Goal: Information Seeking & Learning: Check status

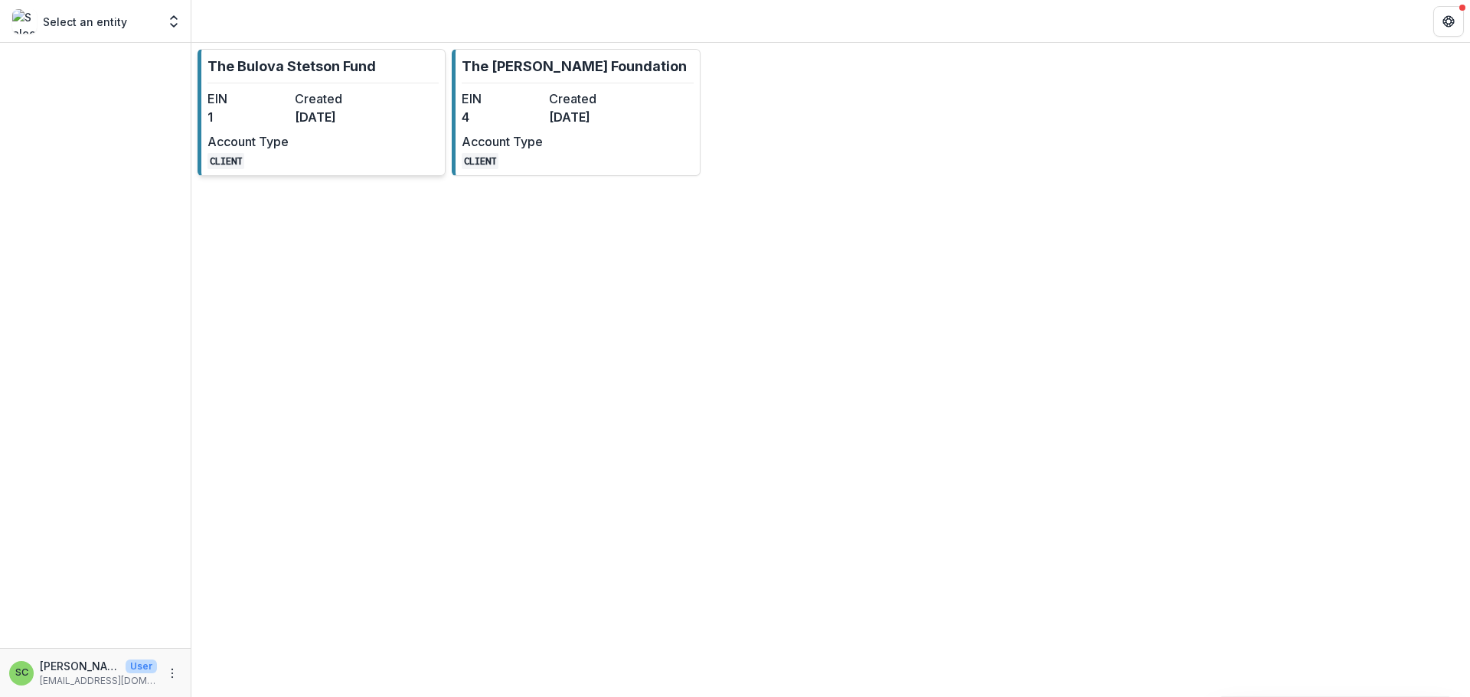
click at [343, 103] on link "The Bulova Stetson Fund EIN 1 Created [DATE] Account Type CLIENT" at bounding box center [322, 112] width 248 height 127
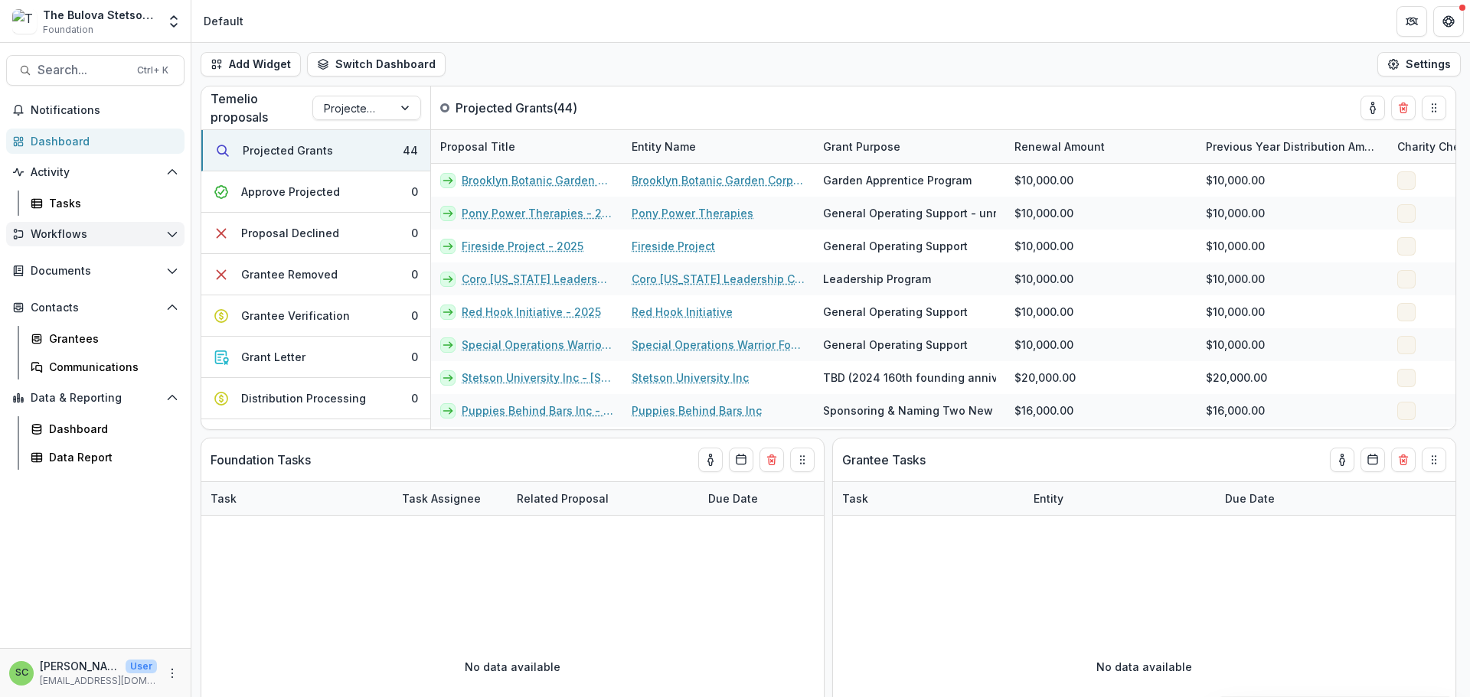
click at [68, 241] on span "Workflows" at bounding box center [95, 234] width 129 height 13
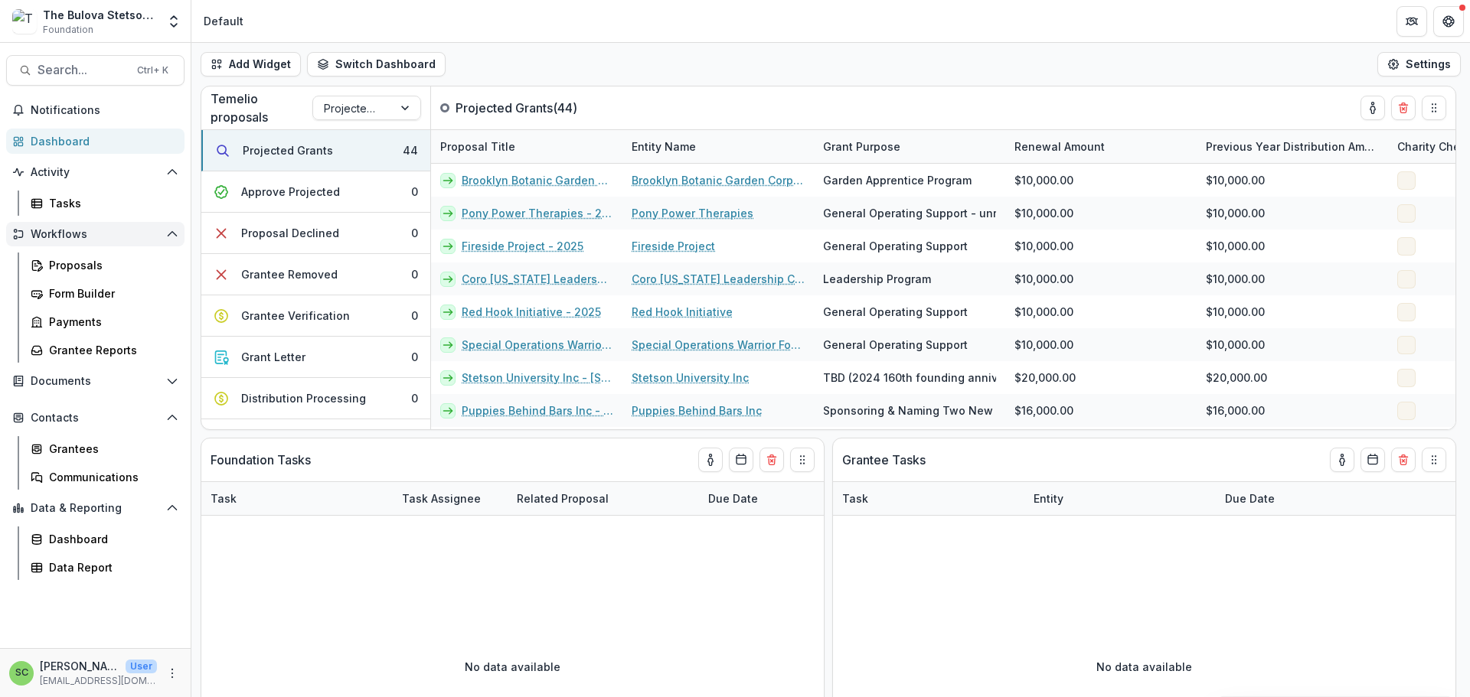
click at [135, 241] on span "Workflows" at bounding box center [95, 234] width 129 height 13
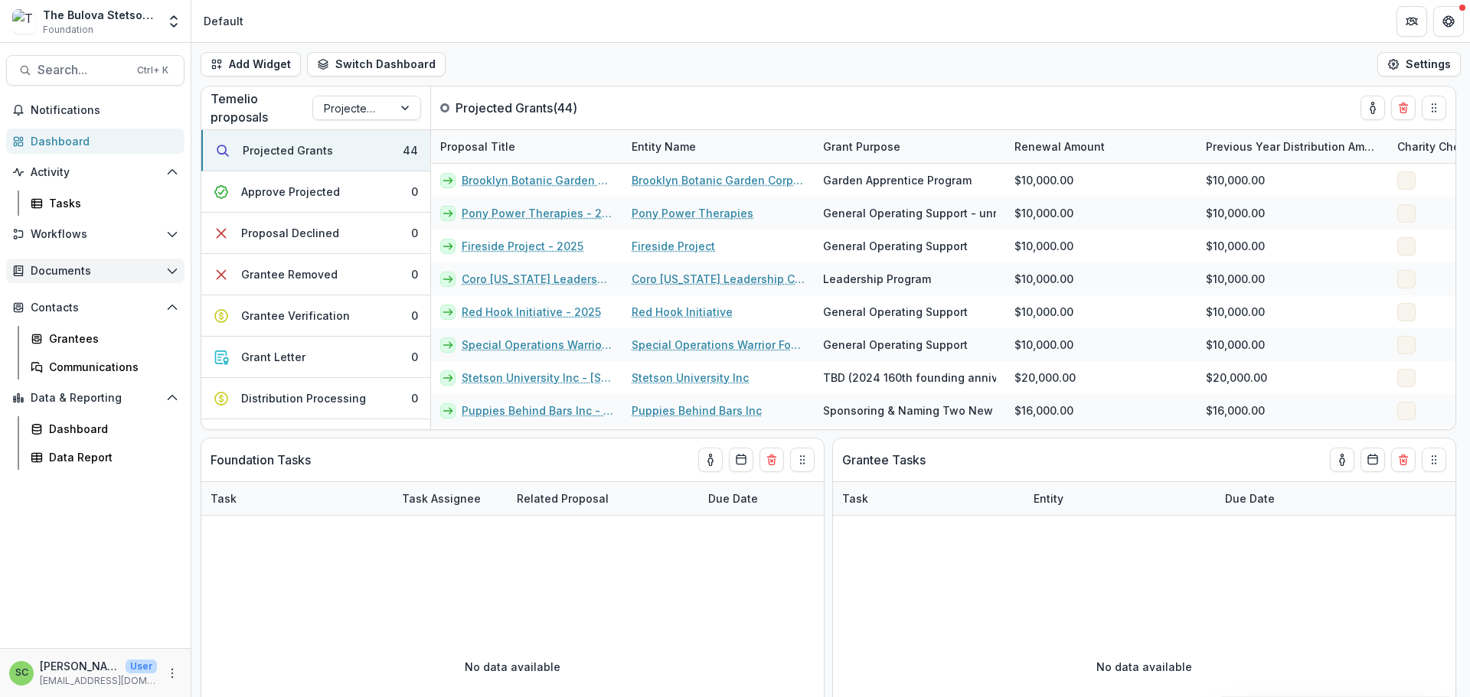
click at [120, 278] on span "Documents" at bounding box center [95, 271] width 129 height 13
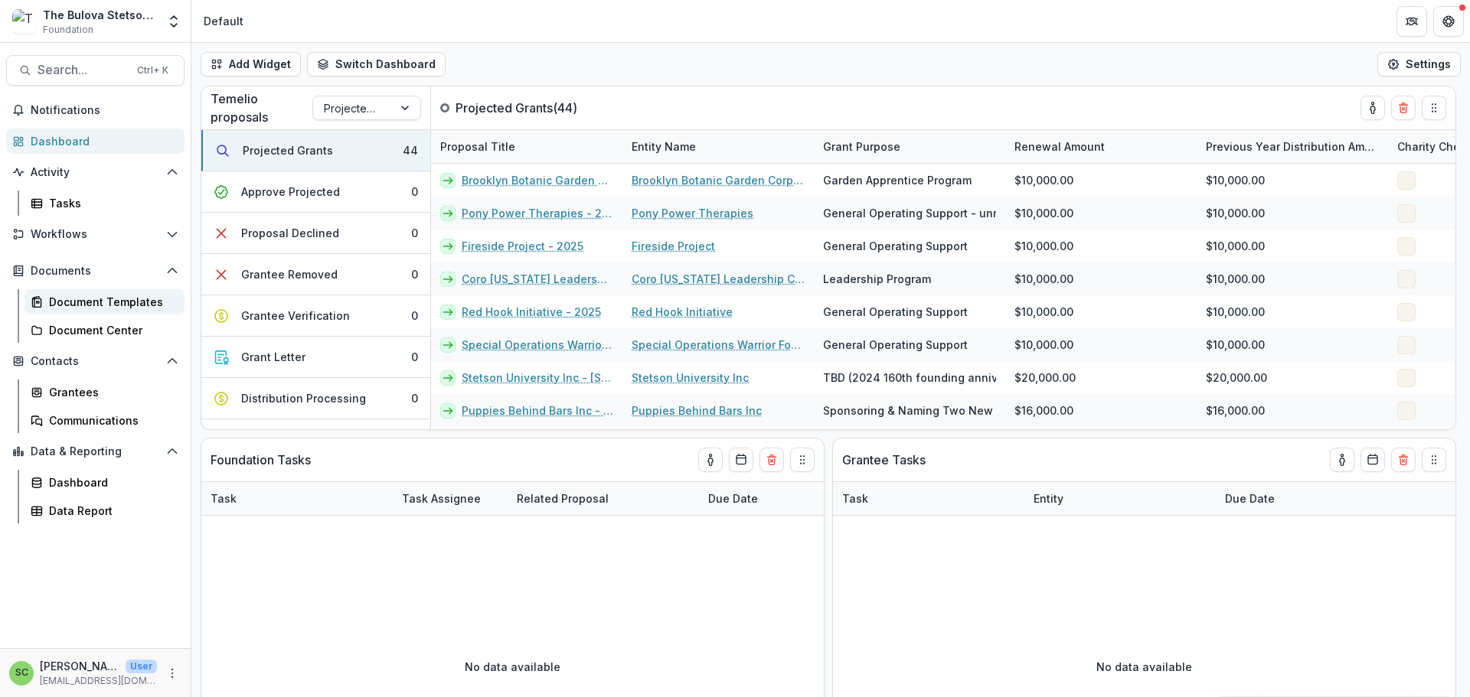
click at [103, 310] on div "Document Templates" at bounding box center [110, 302] width 123 height 16
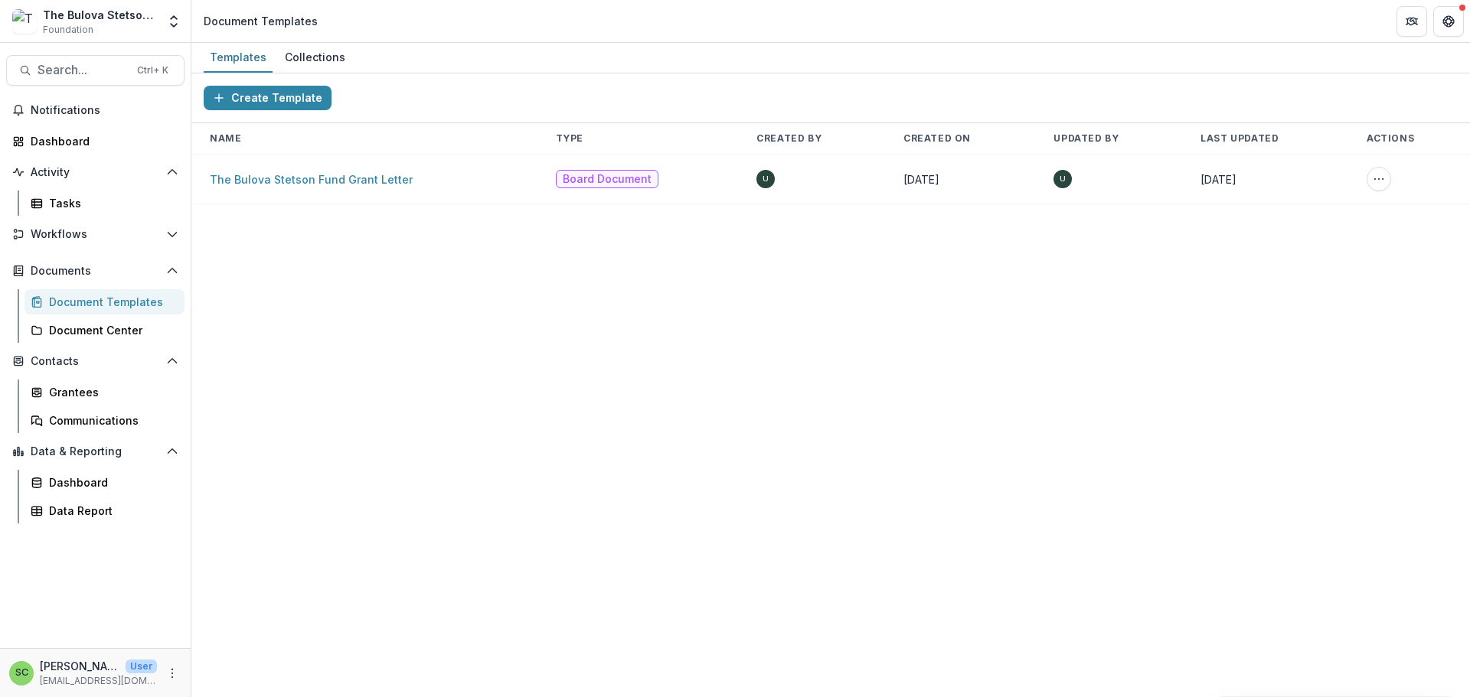
click at [299, 204] on td "The Bulova Stetson Fund Grant Letter" at bounding box center [364, 180] width 346 height 50
click at [230, 186] on link "The Bulova Stetson Fund Grant Letter" at bounding box center [311, 179] width 203 height 13
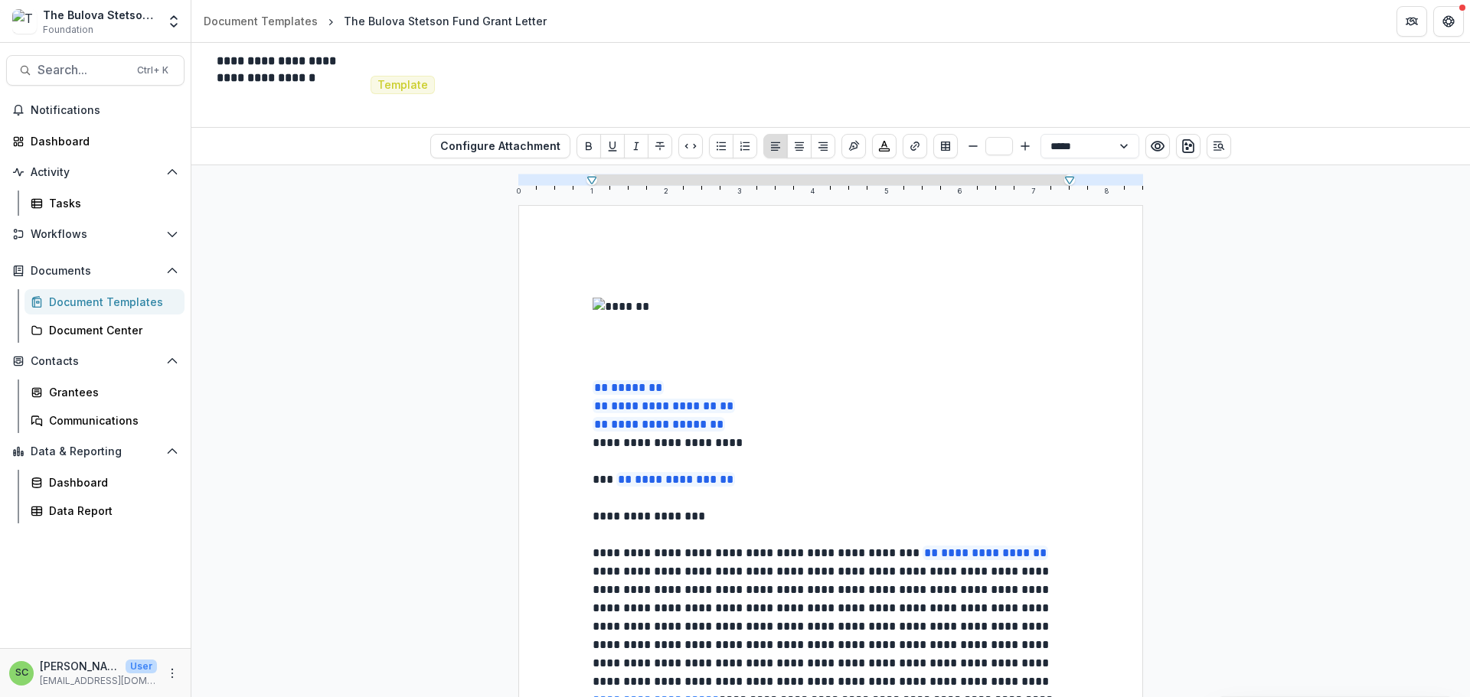
click at [83, 23] on div "The Bulova Stetson Fund" at bounding box center [100, 15] width 114 height 16
click at [171, 23] on icon "Open entity switcher" at bounding box center [173, 21] width 15 height 15
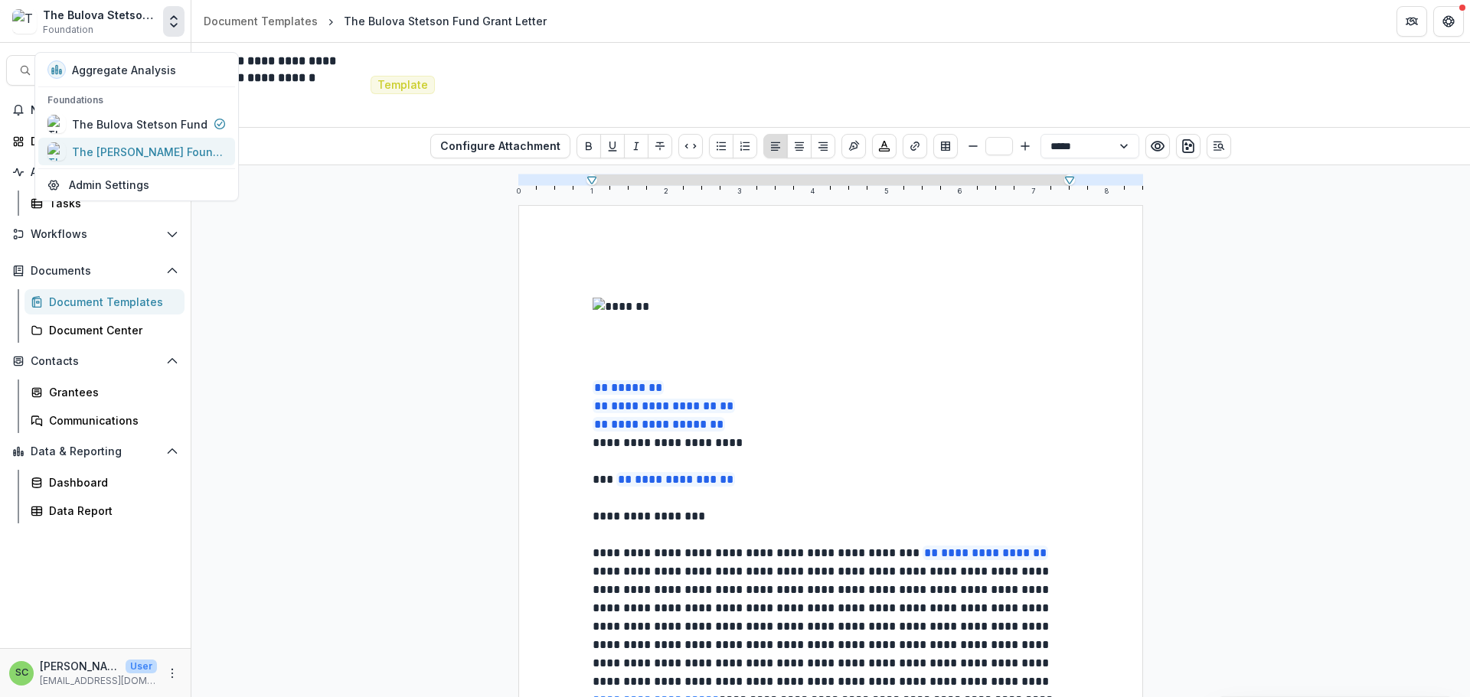
click at [139, 160] on div "The [PERSON_NAME] Foundation" at bounding box center [148, 152] width 153 height 16
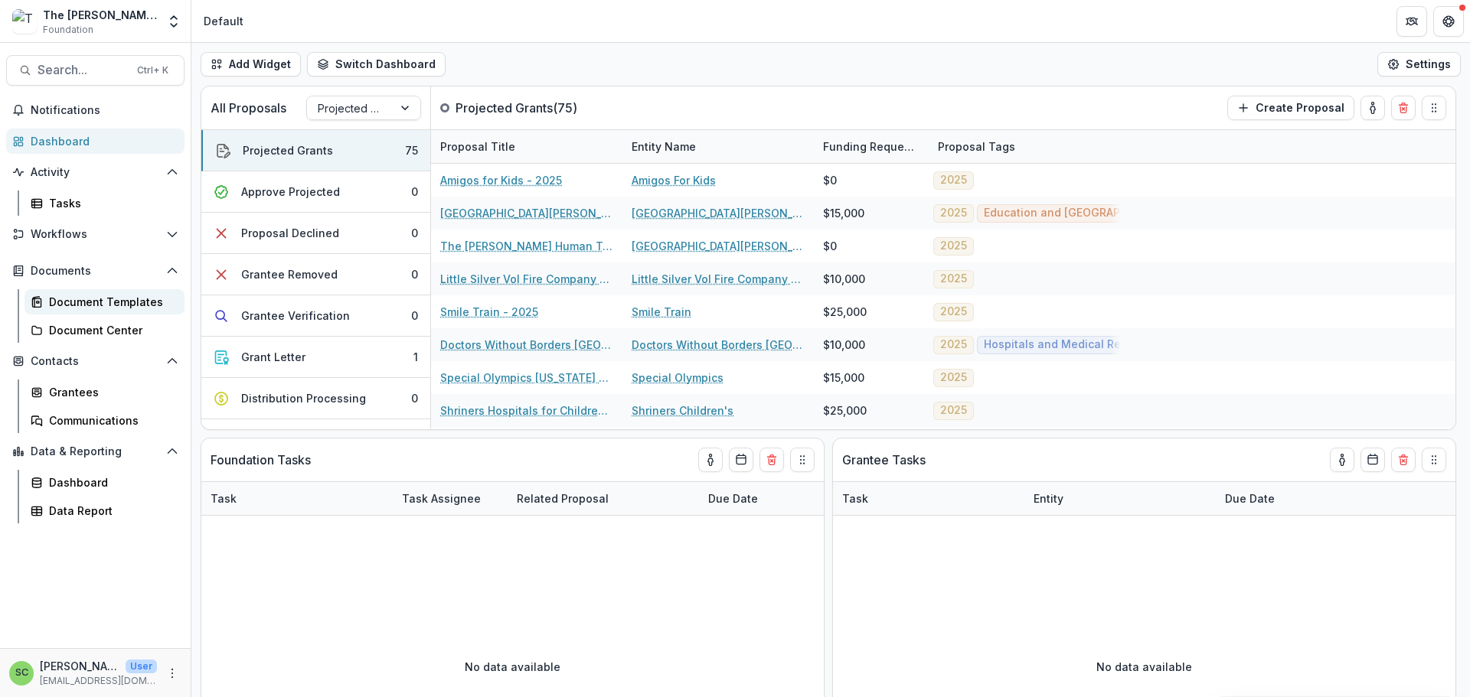
click at [96, 310] on div "Document Templates" at bounding box center [110, 302] width 123 height 16
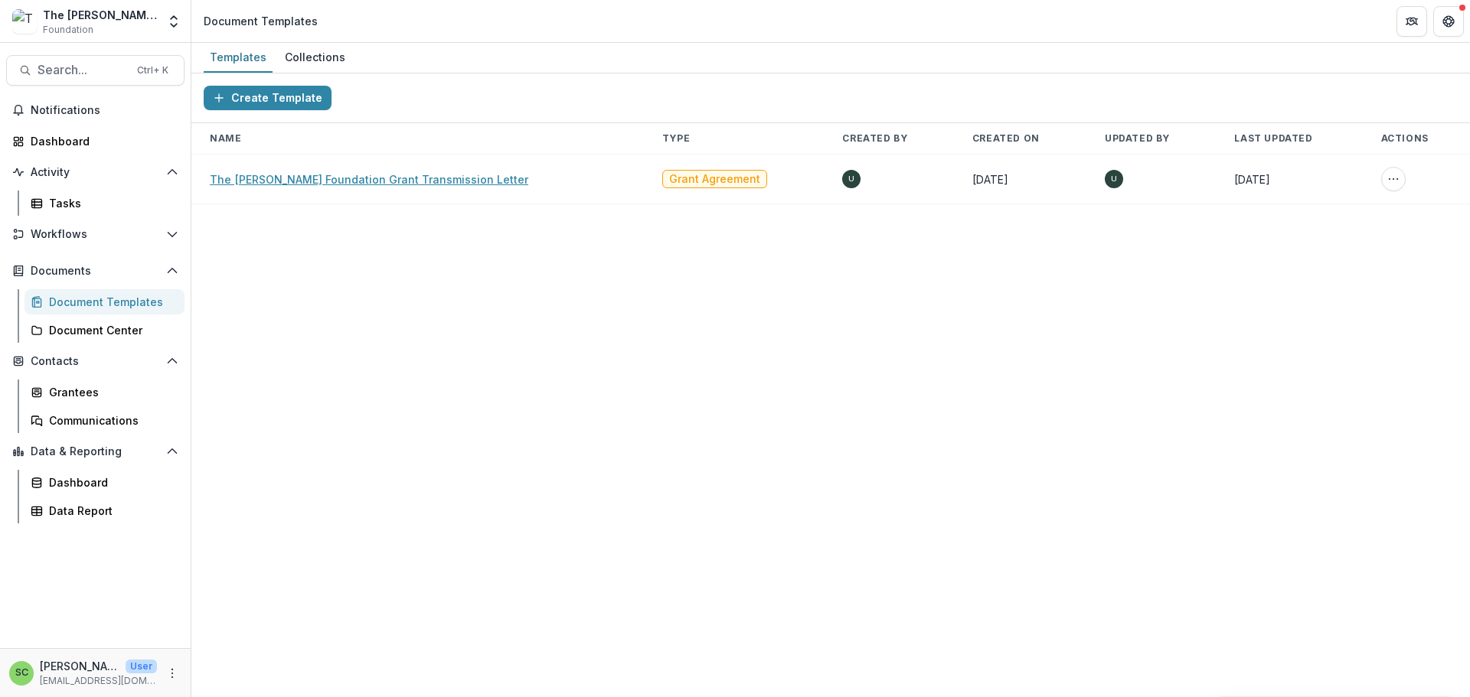
click at [284, 186] on link "The [PERSON_NAME] Foundation Grant Transmission Letter" at bounding box center [369, 179] width 318 height 13
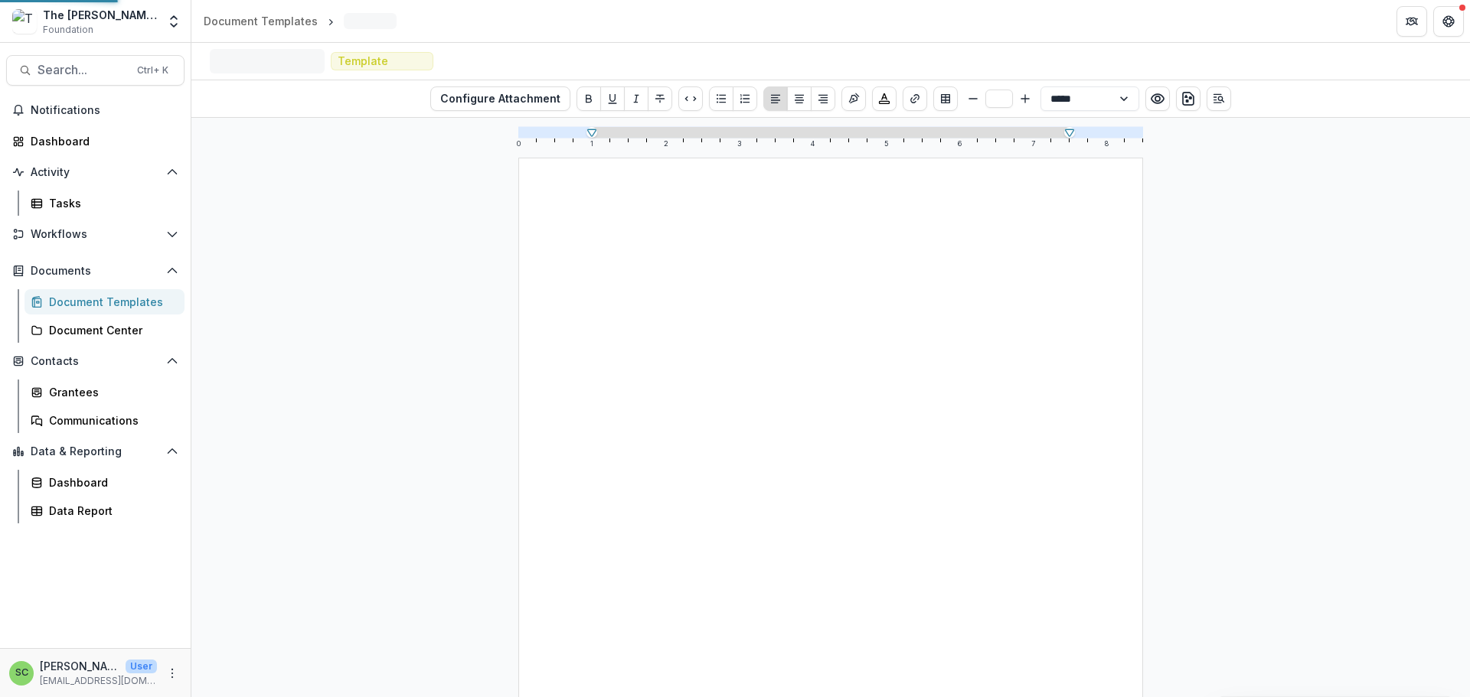
click at [284, 210] on div "0 1 2 3 4 5 6 7 8" at bounding box center [830, 408] width 1278 height 580
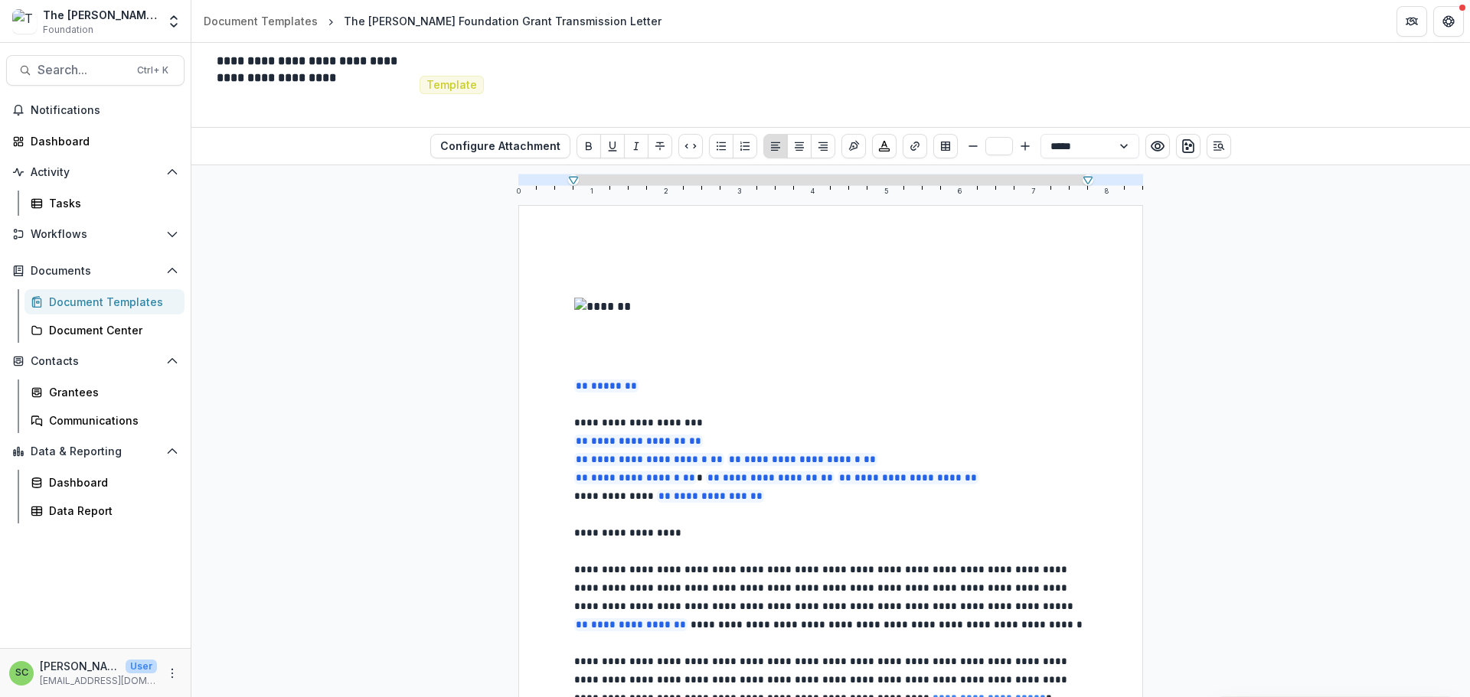
click at [818, 377] on img at bounding box center [821, 337] width 495 height 79
drag, startPoint x: 1064, startPoint y: 328, endPoint x: 1071, endPoint y: 302, distance: 26.9
click at [1071, 302] on div "**********" at bounding box center [830, 628] width 625 height 847
type input "**"
select select "**********"
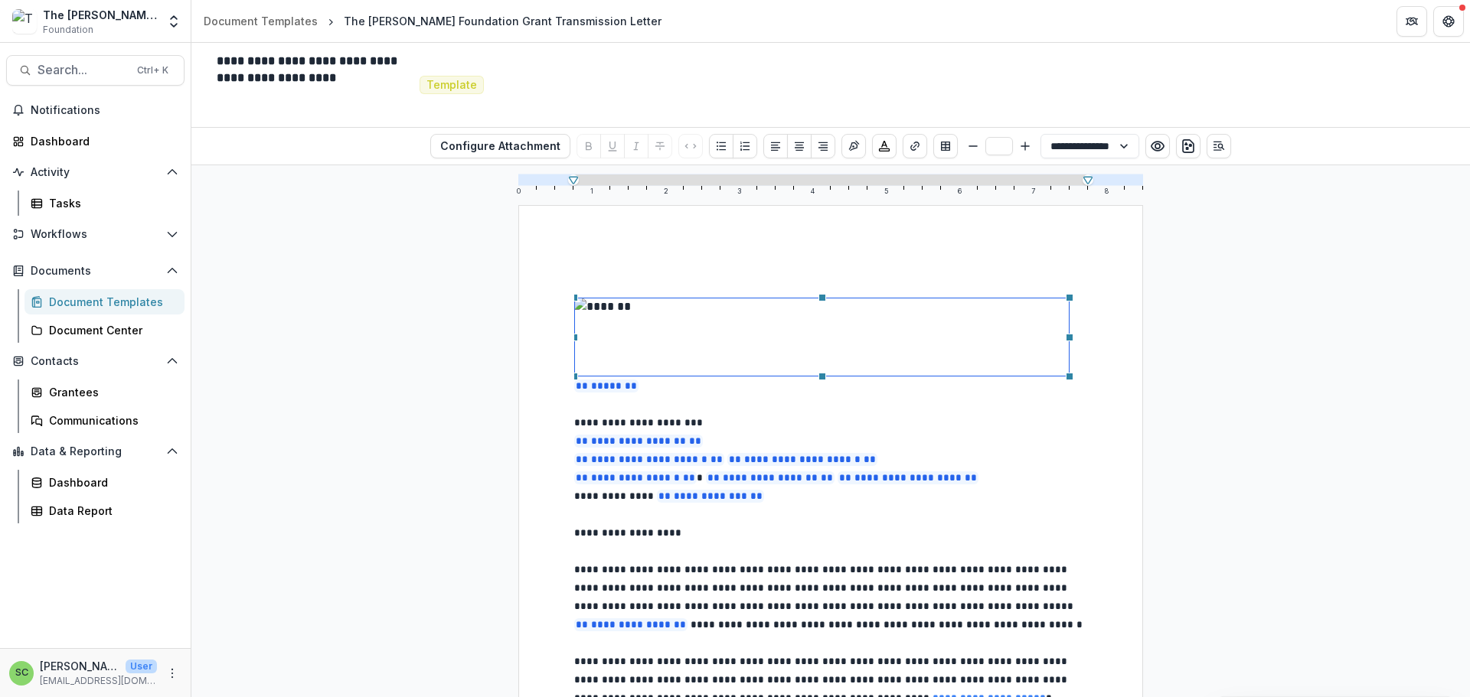
click at [909, 413] on p "** ***** **" at bounding box center [830, 395] width 513 height 37
click at [106, 23] on div "The [PERSON_NAME] Foundation" at bounding box center [100, 15] width 114 height 16
click at [104, 519] on div "Data Report" at bounding box center [110, 511] width 123 height 16
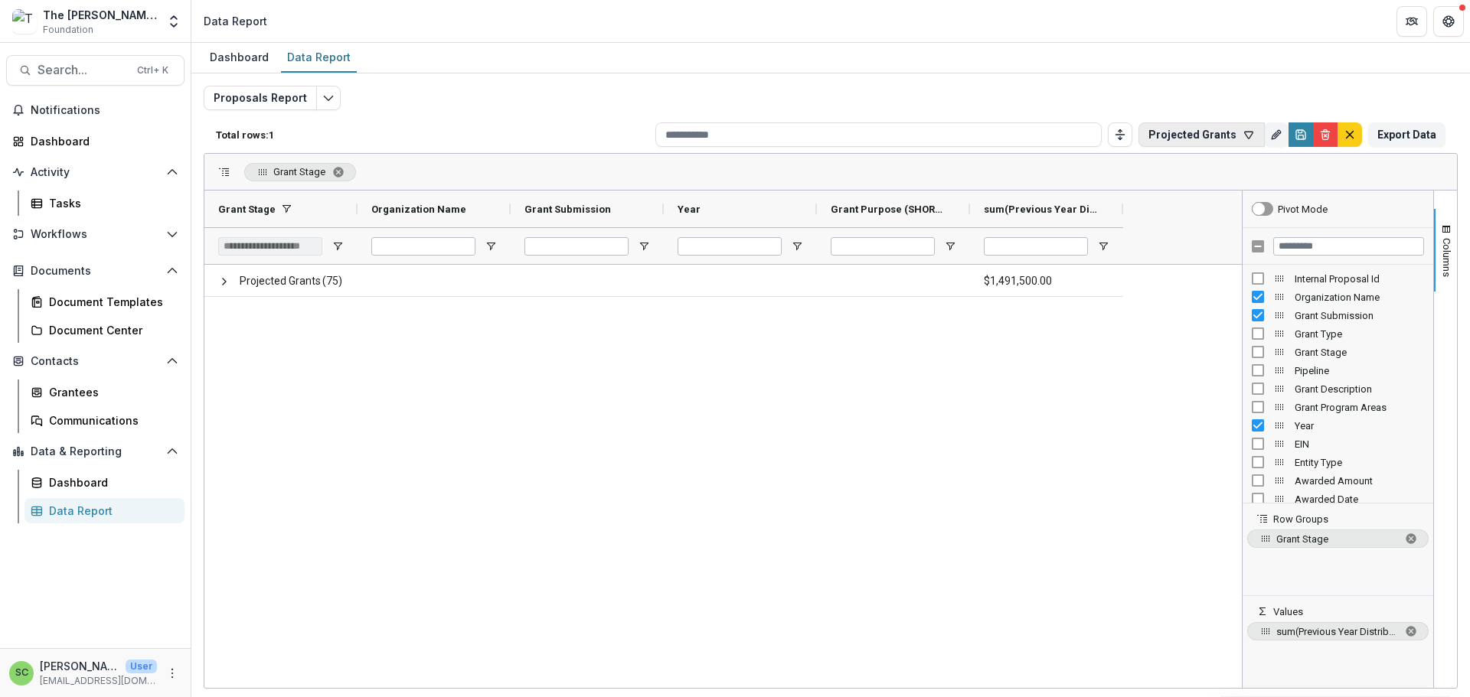
click at [1138, 147] on button "Projected Grants" at bounding box center [1201, 134] width 126 height 24
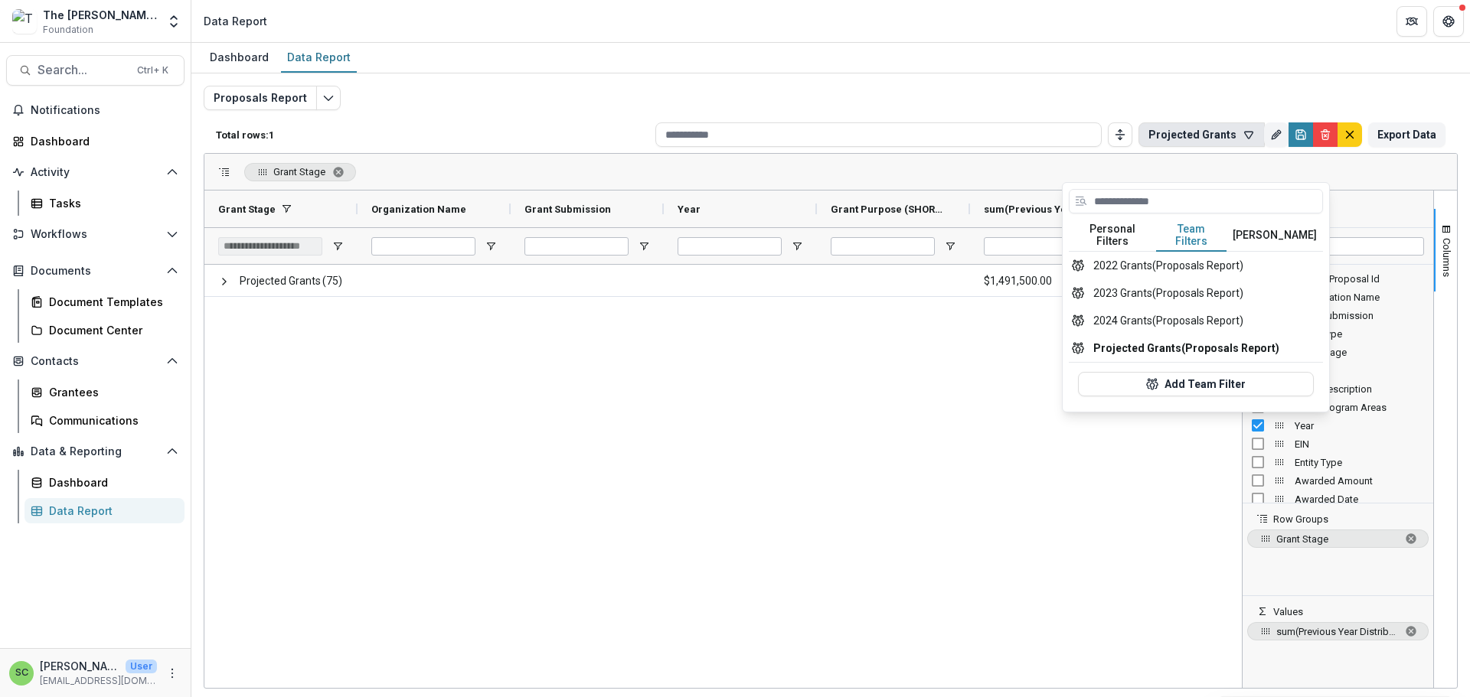
click at [1193, 247] on button "Team Filters" at bounding box center [1191, 236] width 70 height 32
click at [1142, 362] on button "Projected Grants (Proposals Report)" at bounding box center [1196, 349] width 254 height 28
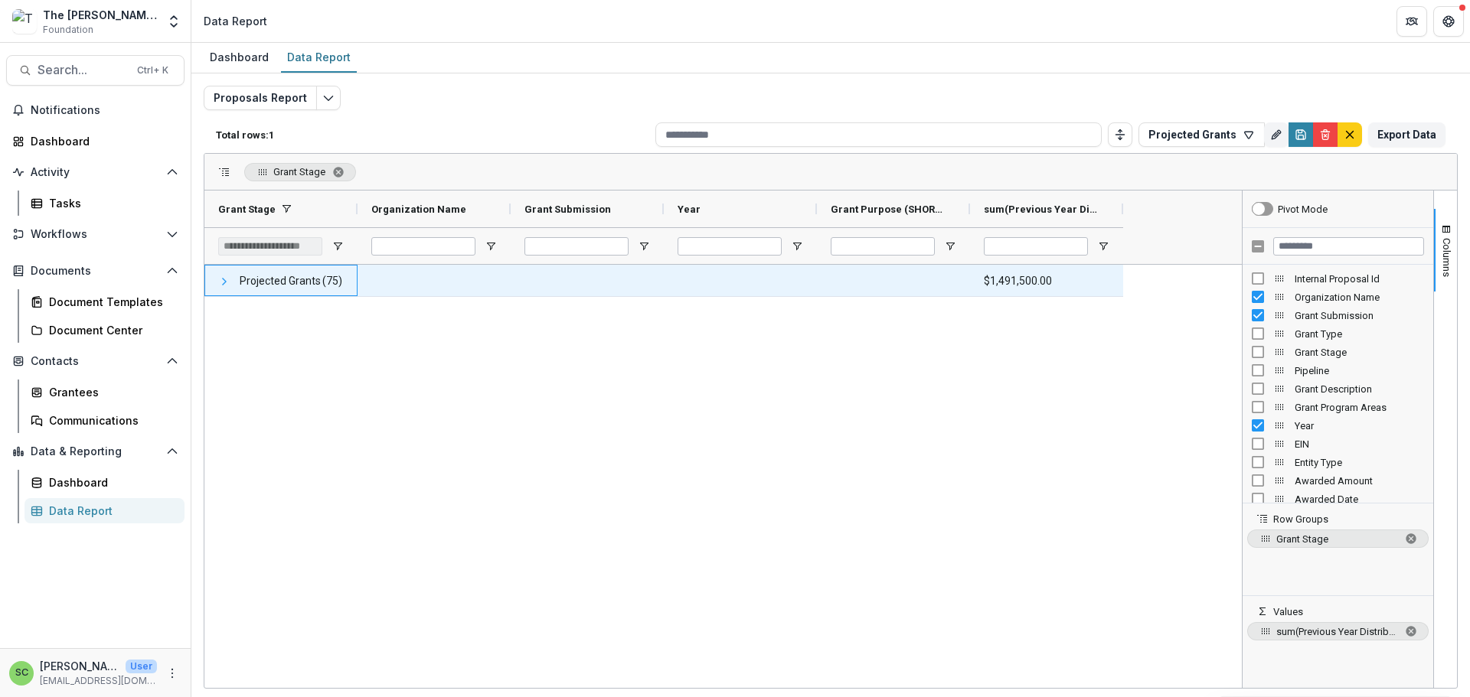
click at [224, 288] on span at bounding box center [224, 282] width 12 height 12
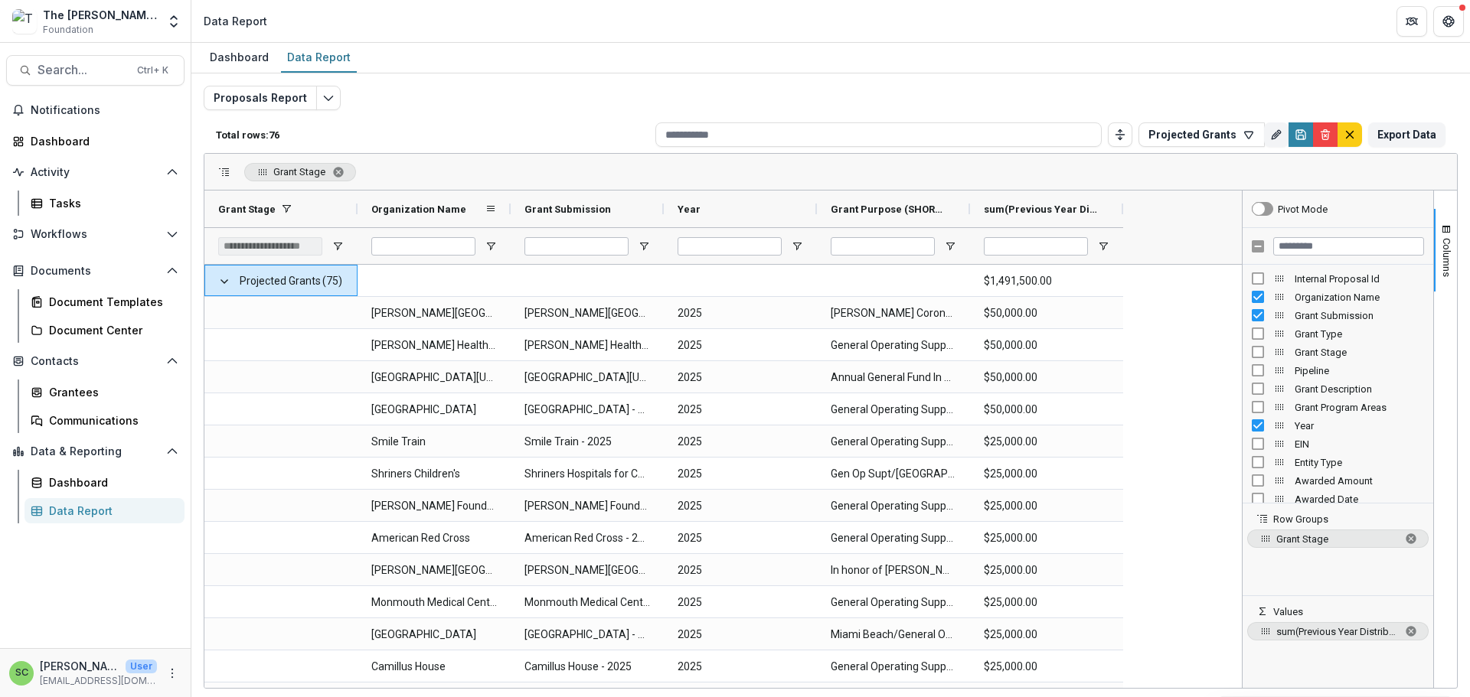
click at [462, 215] on span "Organization Name" at bounding box center [418, 209] width 95 height 11
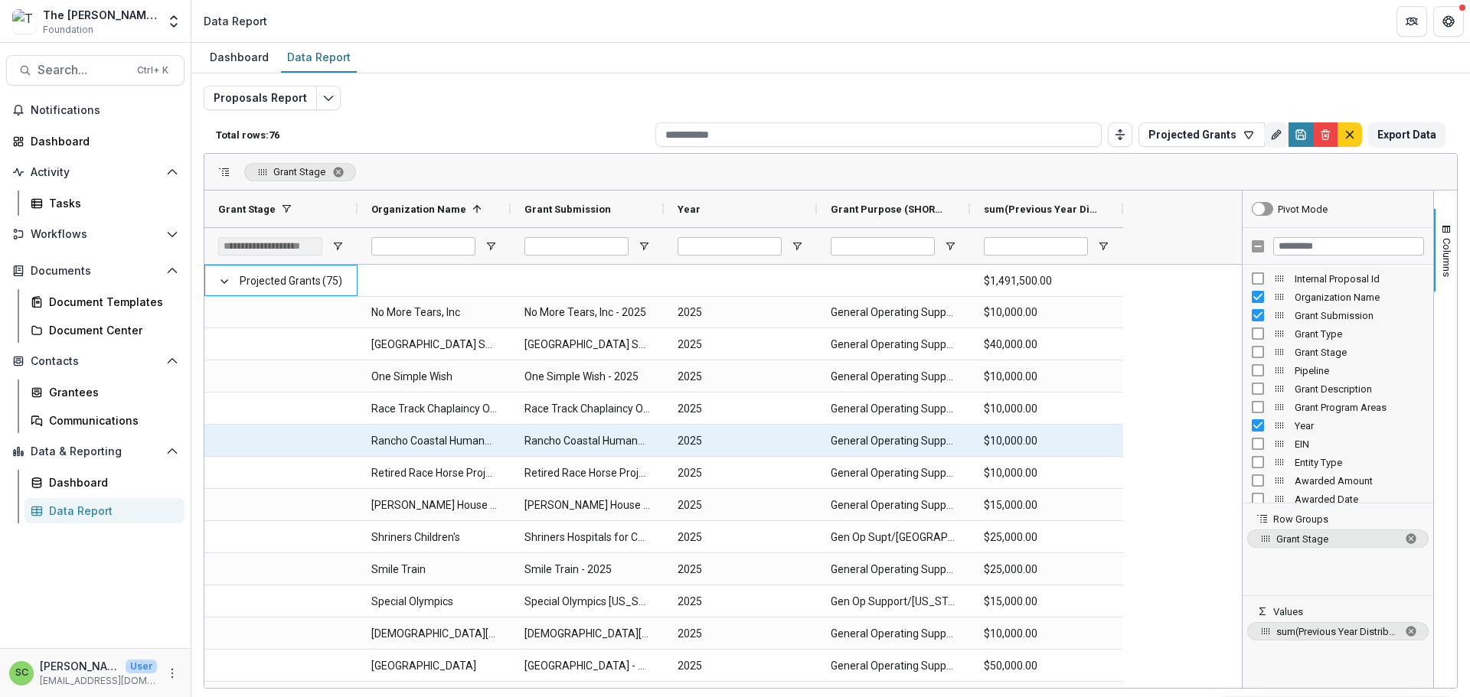
scroll to position [1378, 0]
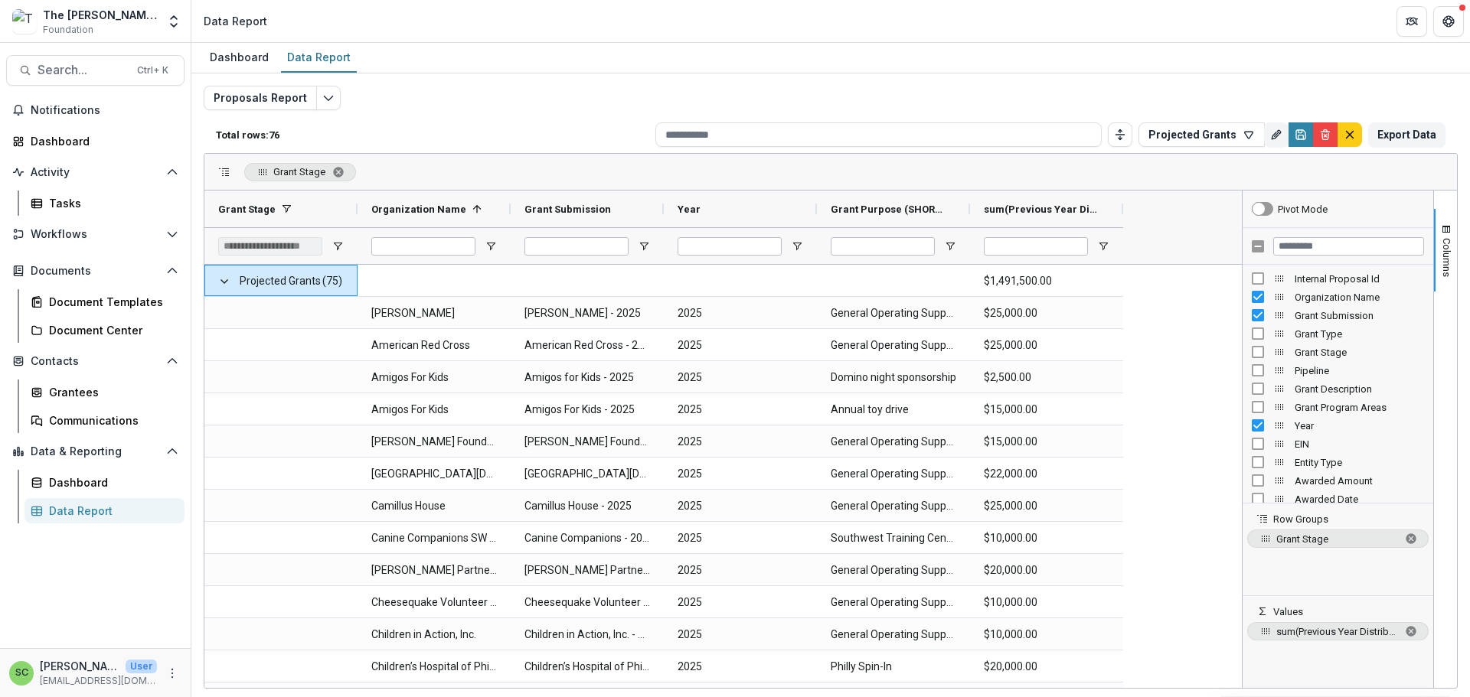
click at [83, 13] on div "The [PERSON_NAME] Foundation" at bounding box center [100, 15] width 114 height 16
click at [109, 23] on div "The [PERSON_NAME] Foundation" at bounding box center [100, 15] width 114 height 16
click at [166, 22] on icon "Open entity switcher" at bounding box center [173, 21] width 15 height 15
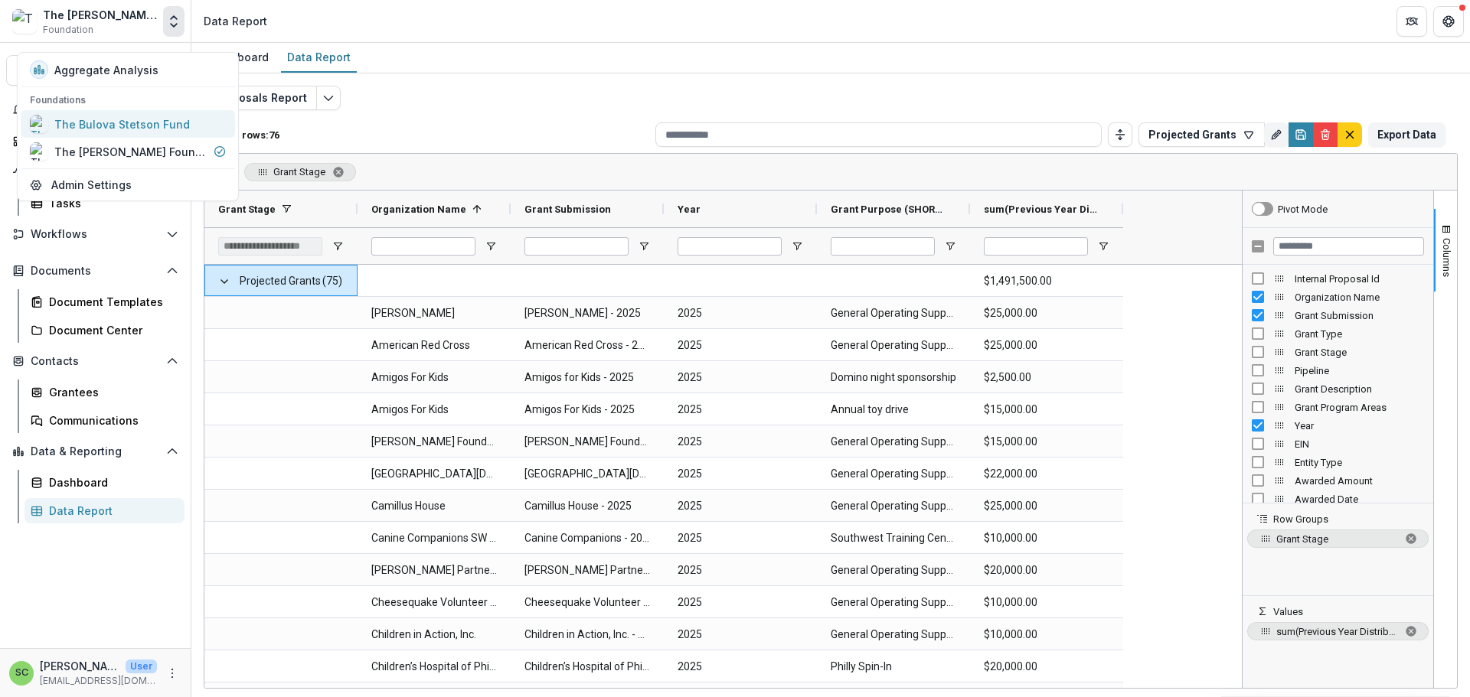
click at [132, 132] on div "The Bulova Stetson Fund" at bounding box center [121, 124] width 135 height 16
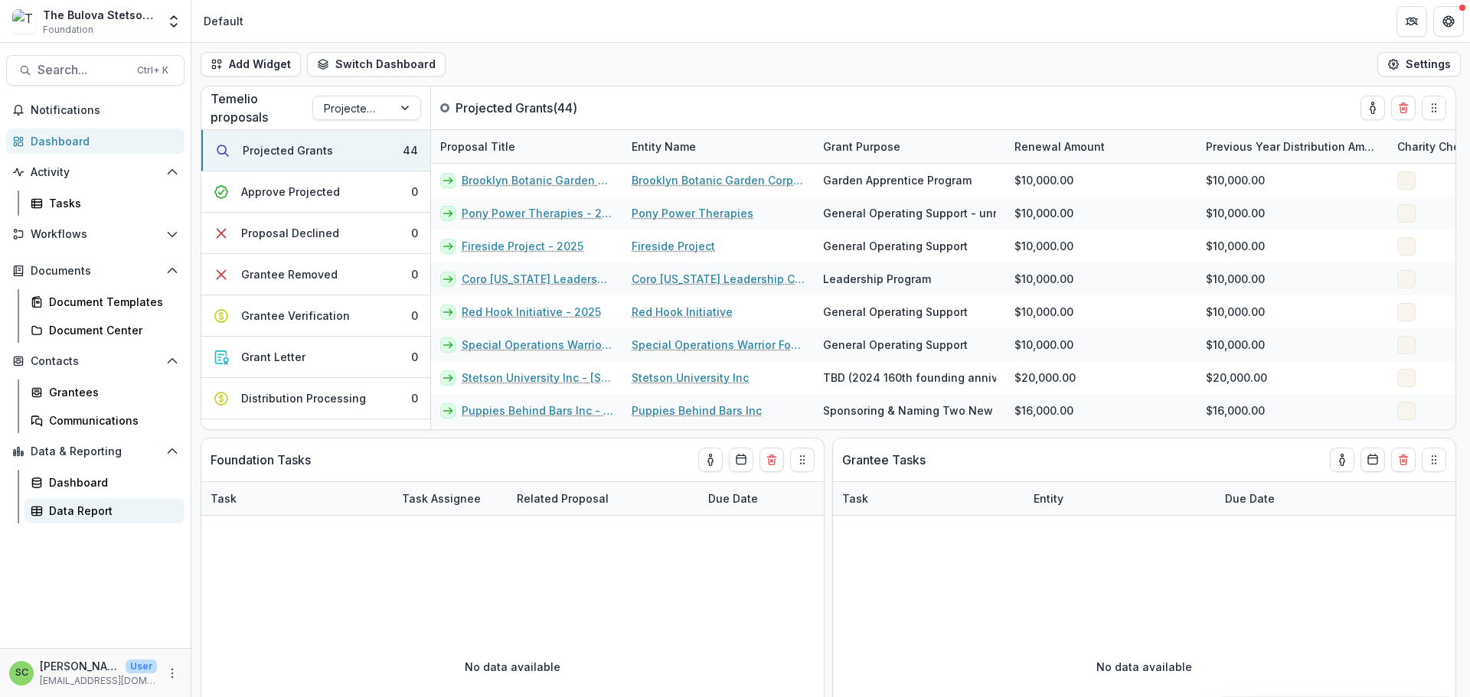
click at [130, 519] on div "Data Report" at bounding box center [110, 511] width 123 height 16
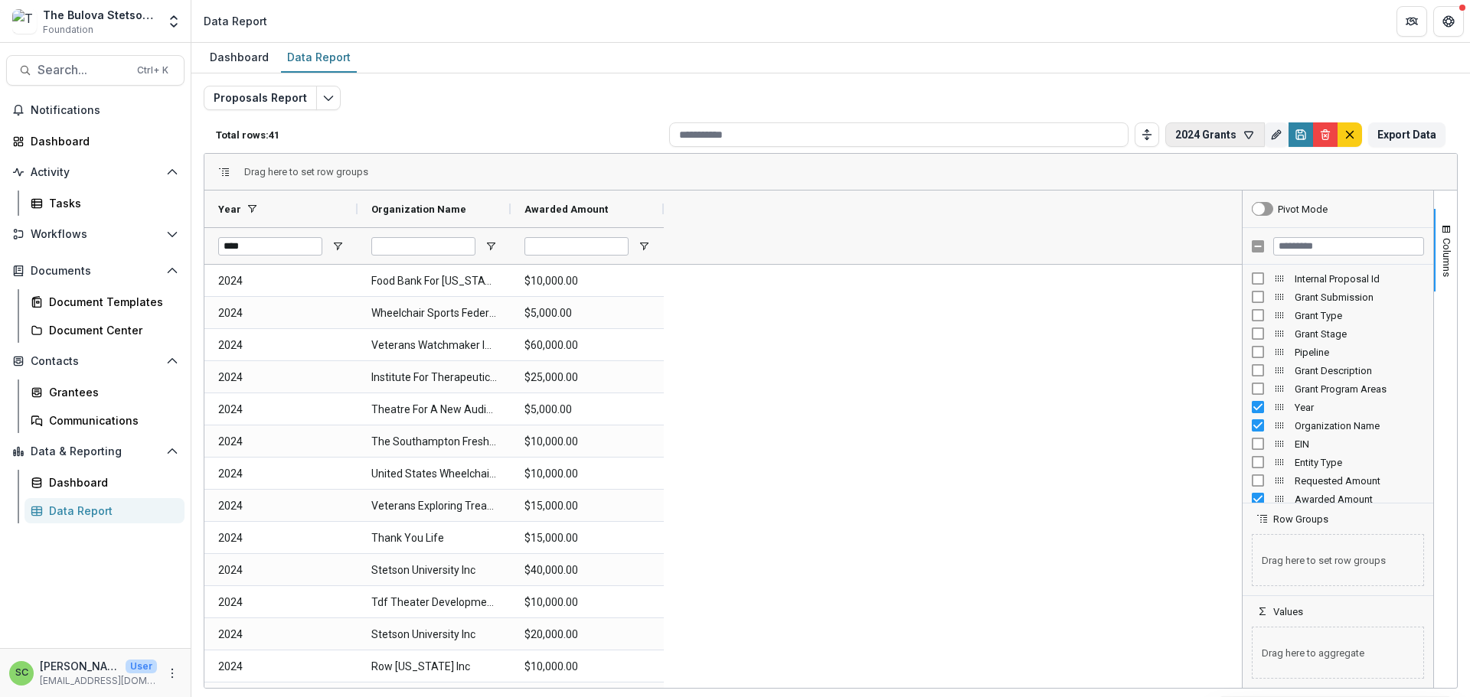
click at [1165, 147] on button "2024 Grants" at bounding box center [1215, 134] width 100 height 24
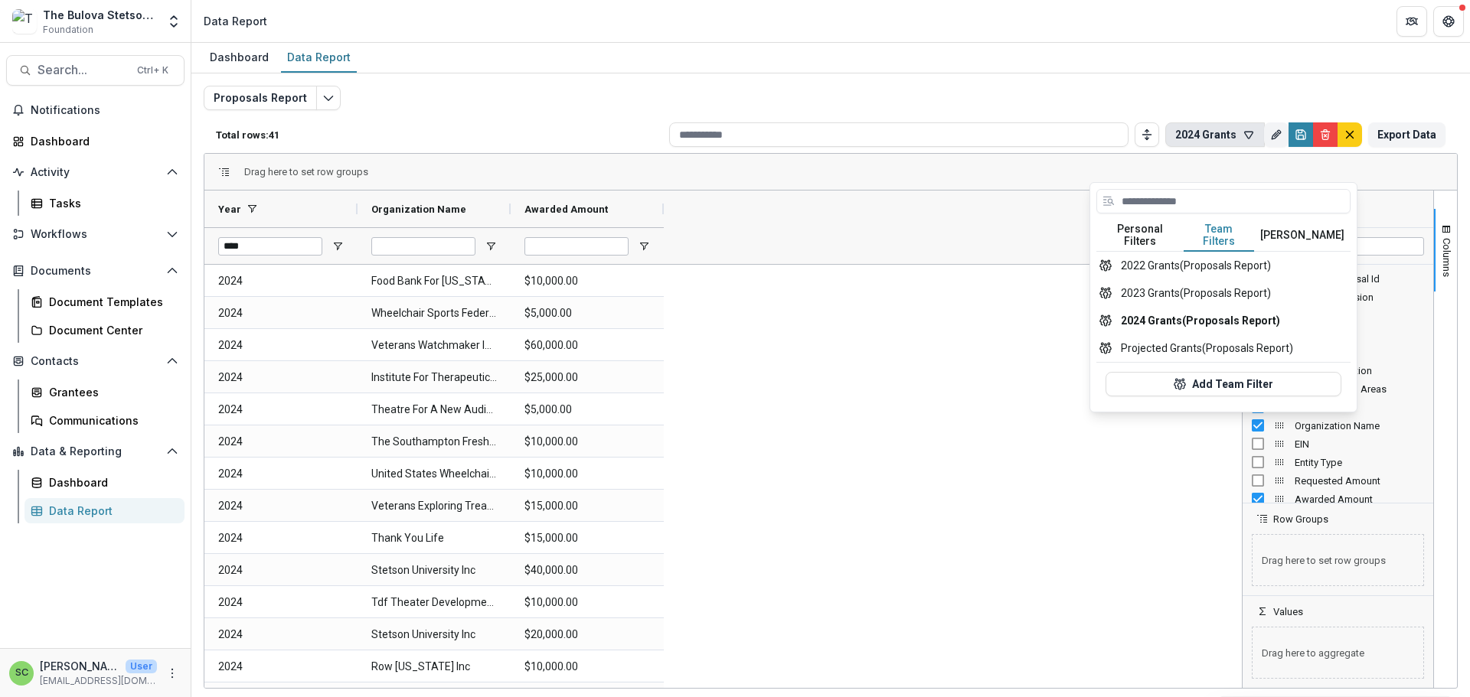
click at [1216, 252] on button "Team Filters" at bounding box center [1219, 236] width 70 height 32
click at [1180, 362] on button "Projected Grants (Proposals Report)" at bounding box center [1223, 349] width 254 height 28
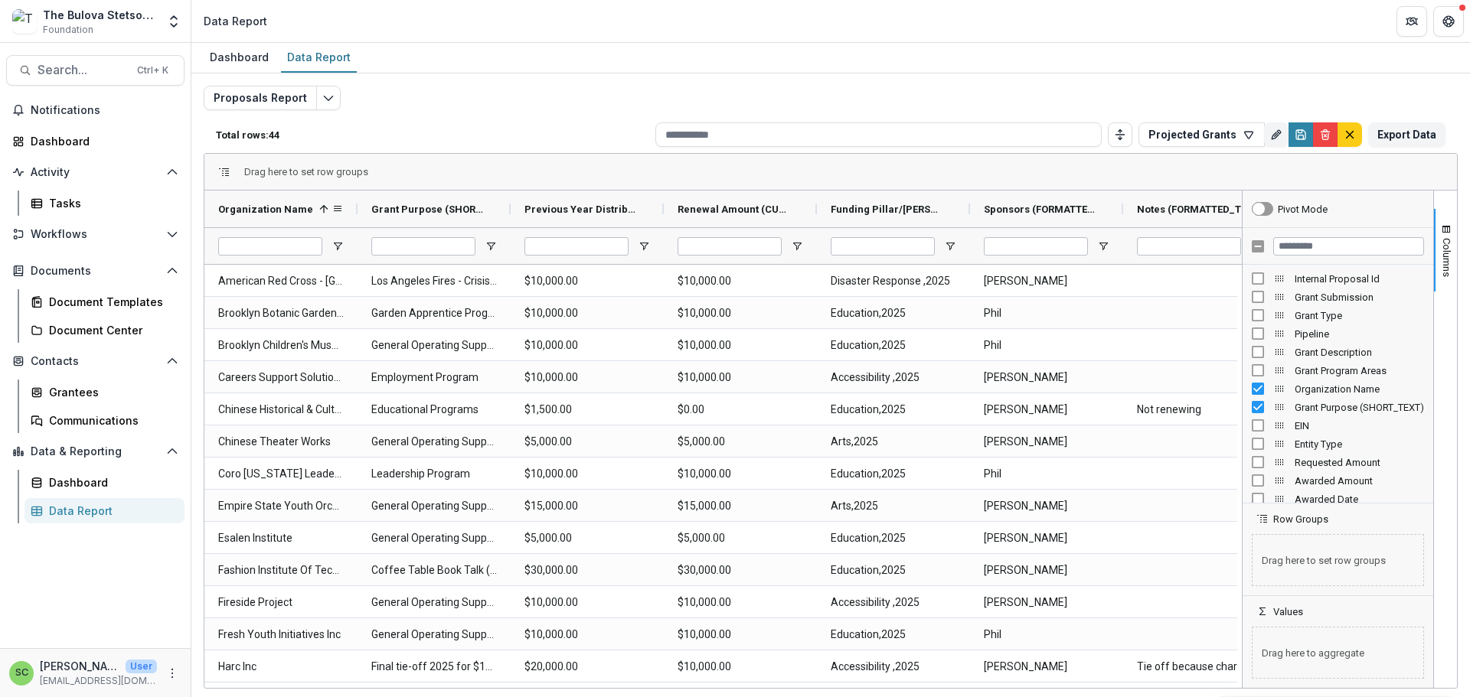
click at [292, 215] on span "Organization Name" at bounding box center [265, 209] width 95 height 11
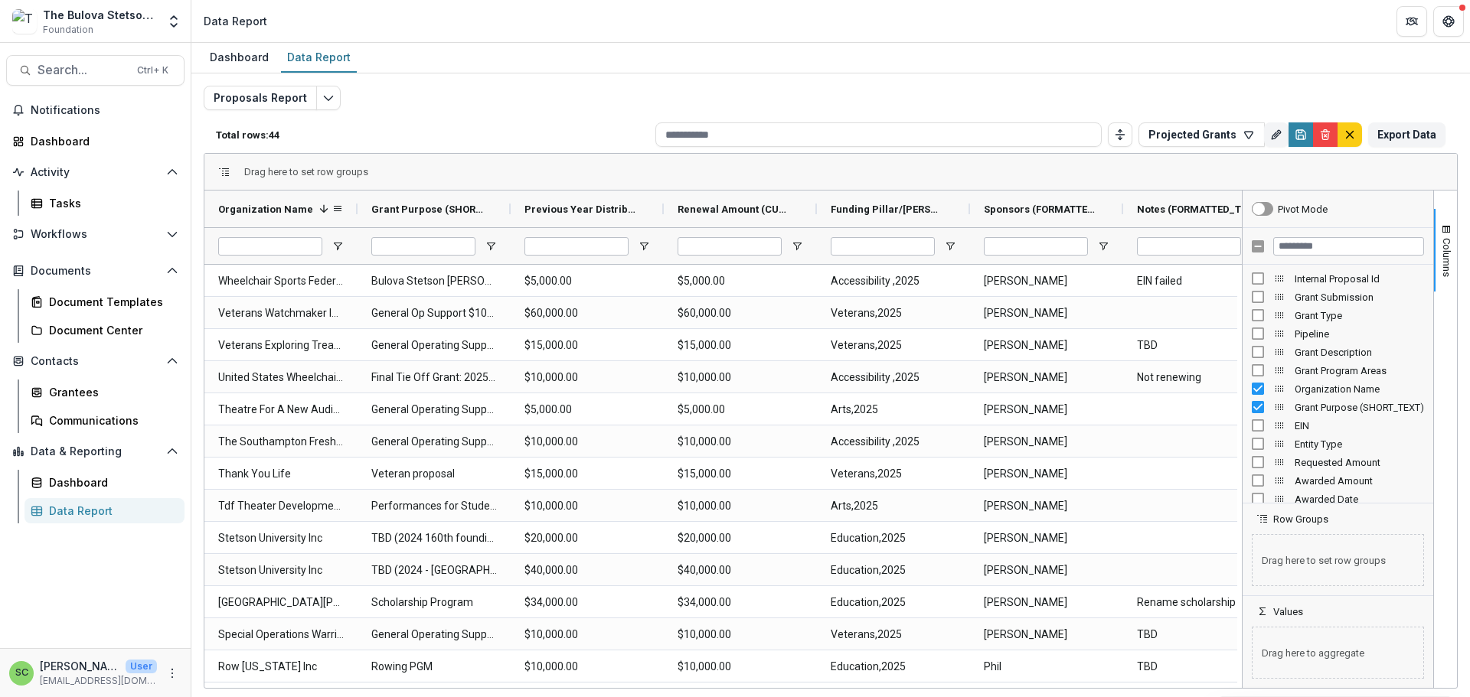
click at [292, 215] on span "Organization Name" at bounding box center [265, 209] width 95 height 11
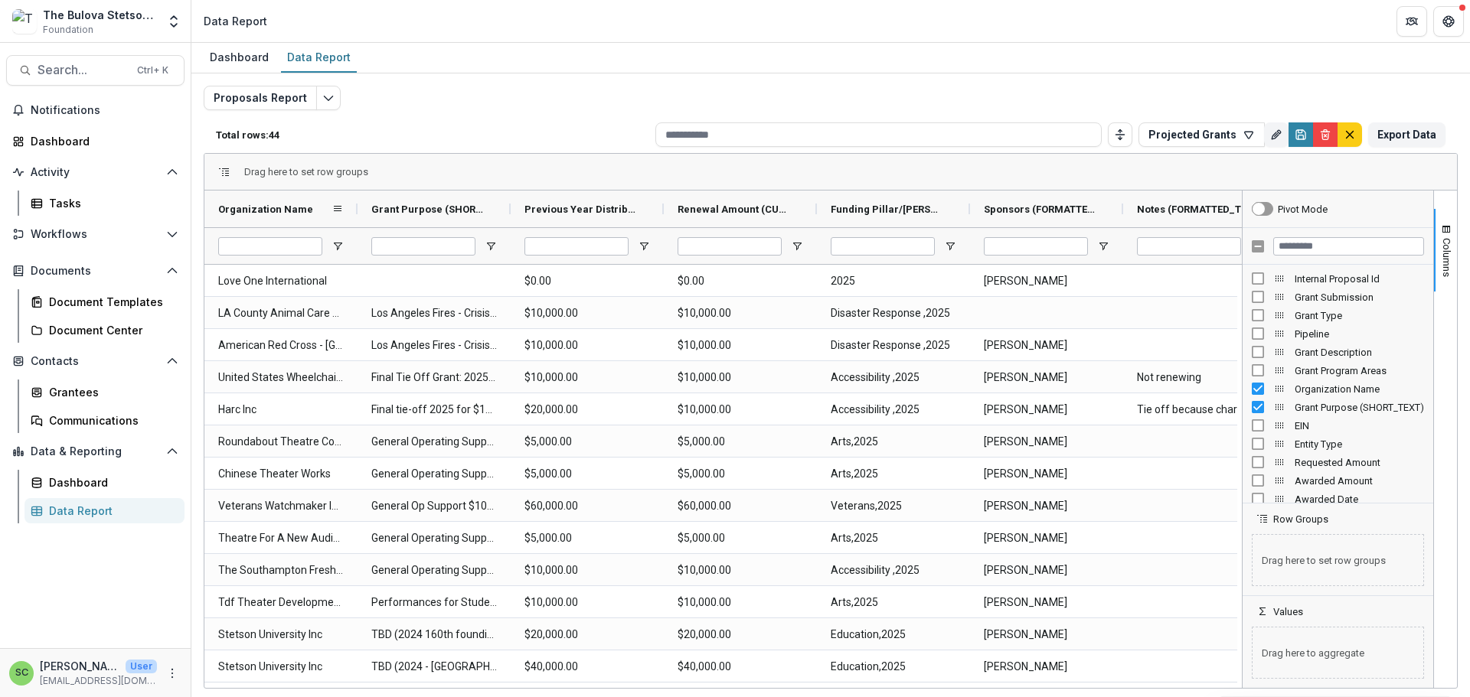
click at [254, 215] on span "Organization Name" at bounding box center [265, 209] width 95 height 11
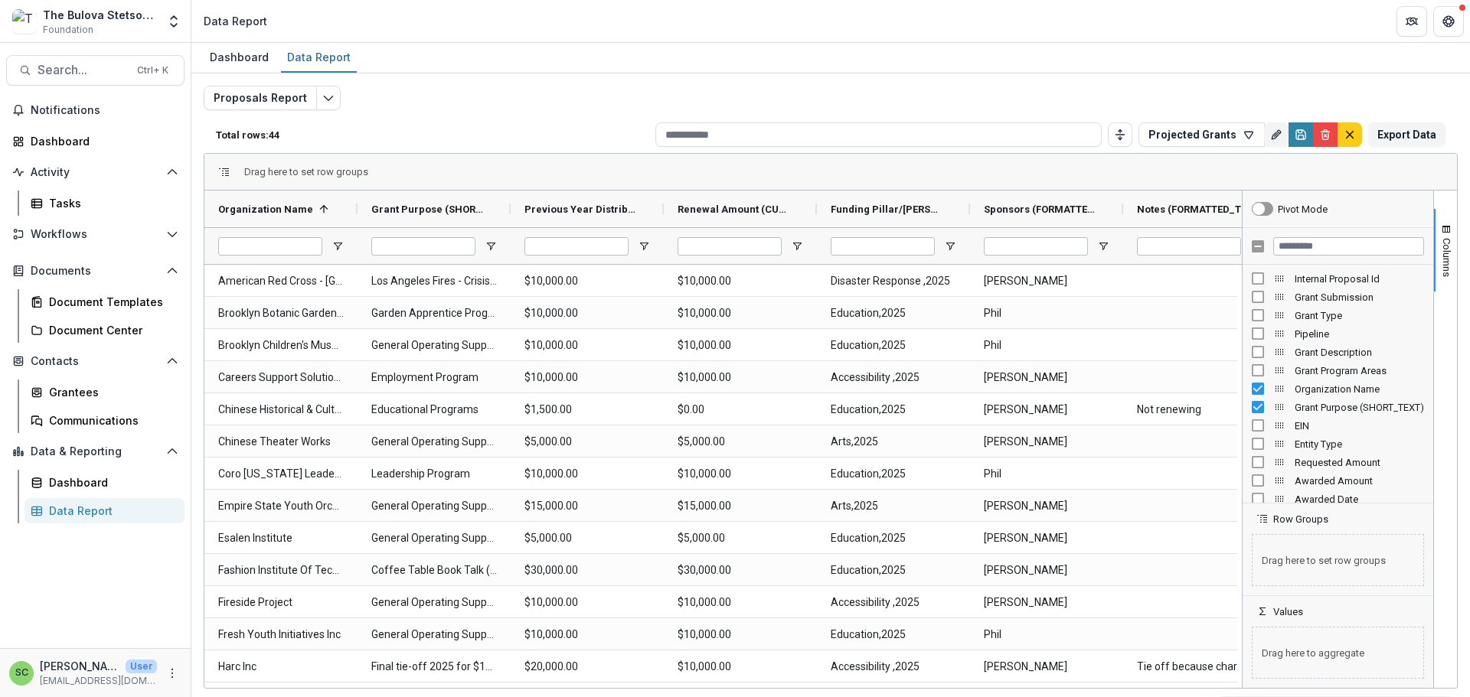
click at [96, 21] on div "The Bulova Stetson Fund" at bounding box center [100, 15] width 114 height 16
click at [129, 20] on div "The Bulova Stetson Fund" at bounding box center [100, 15] width 114 height 16
click at [171, 19] on polyline "Open entity switcher" at bounding box center [174, 17] width 6 height 3
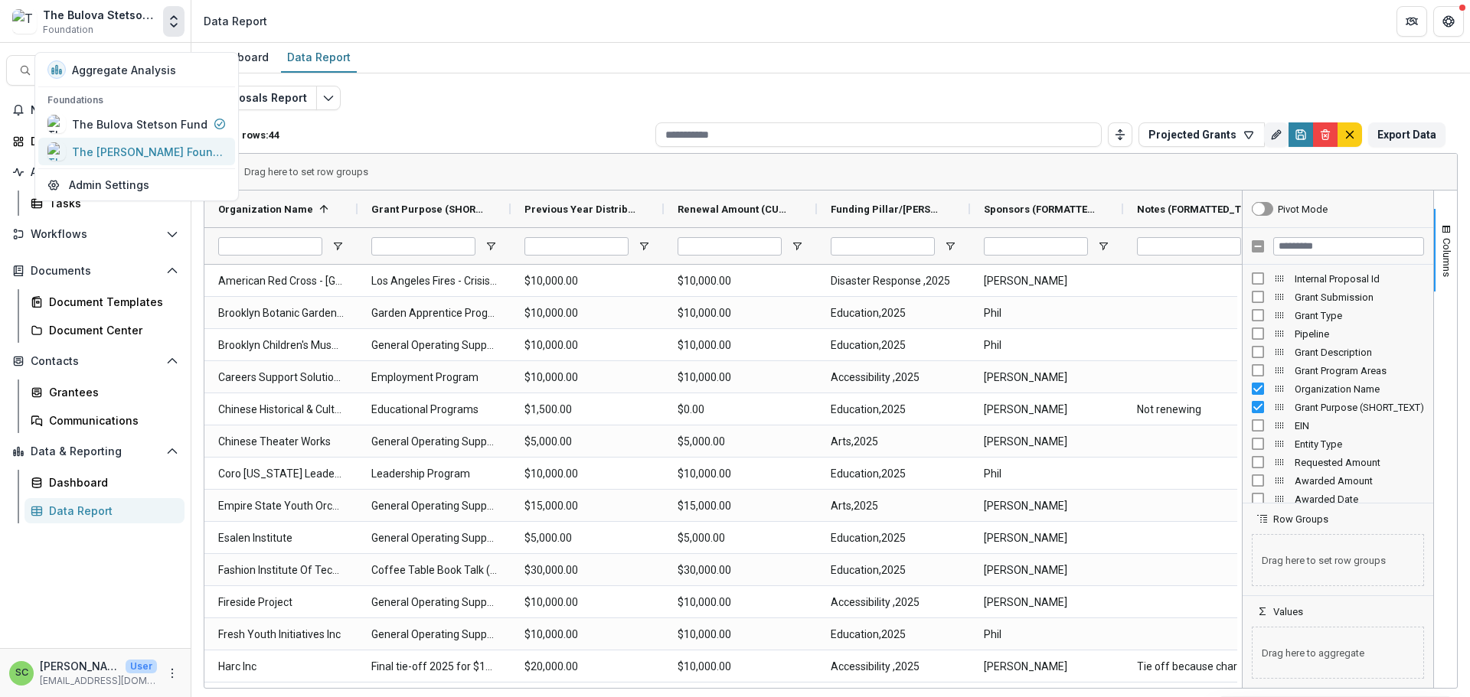
click at [142, 160] on div "The [PERSON_NAME] Foundation" at bounding box center [148, 152] width 153 height 16
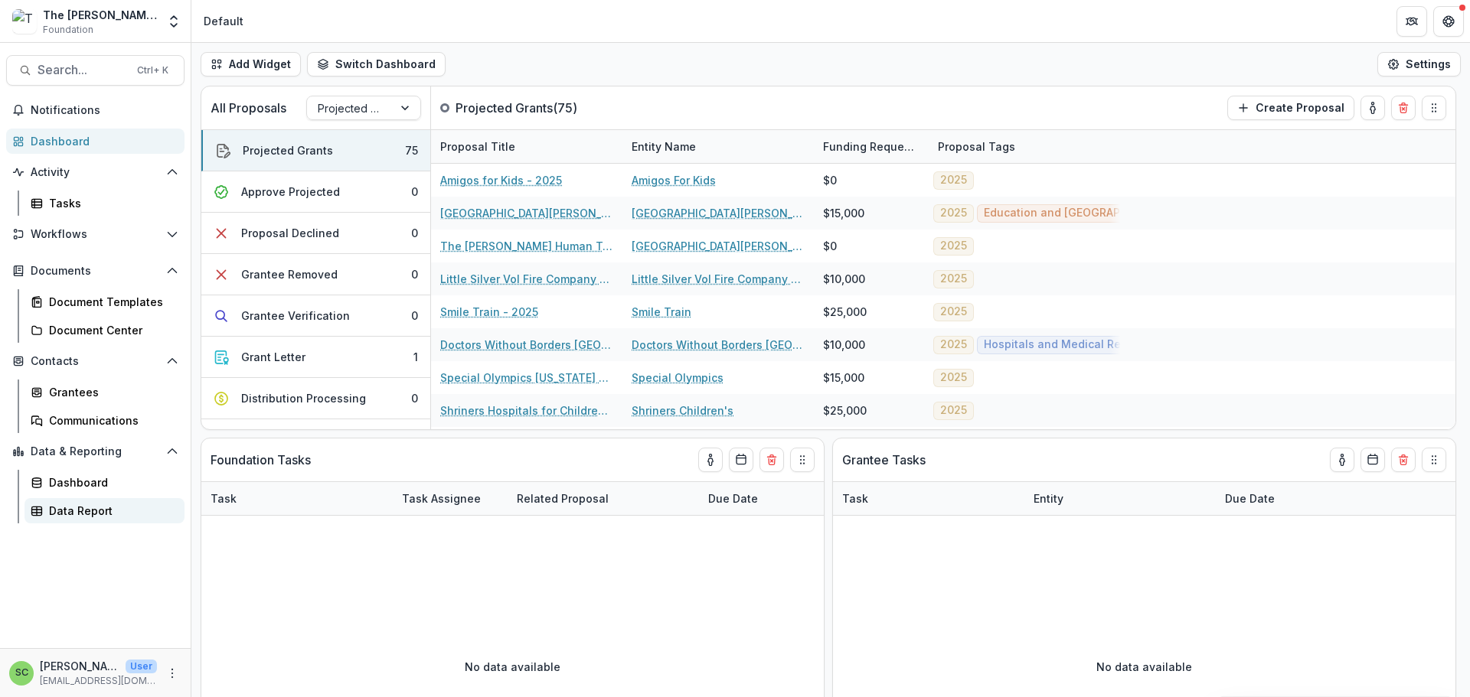
click at [116, 519] on div "Data Report" at bounding box center [110, 511] width 123 height 16
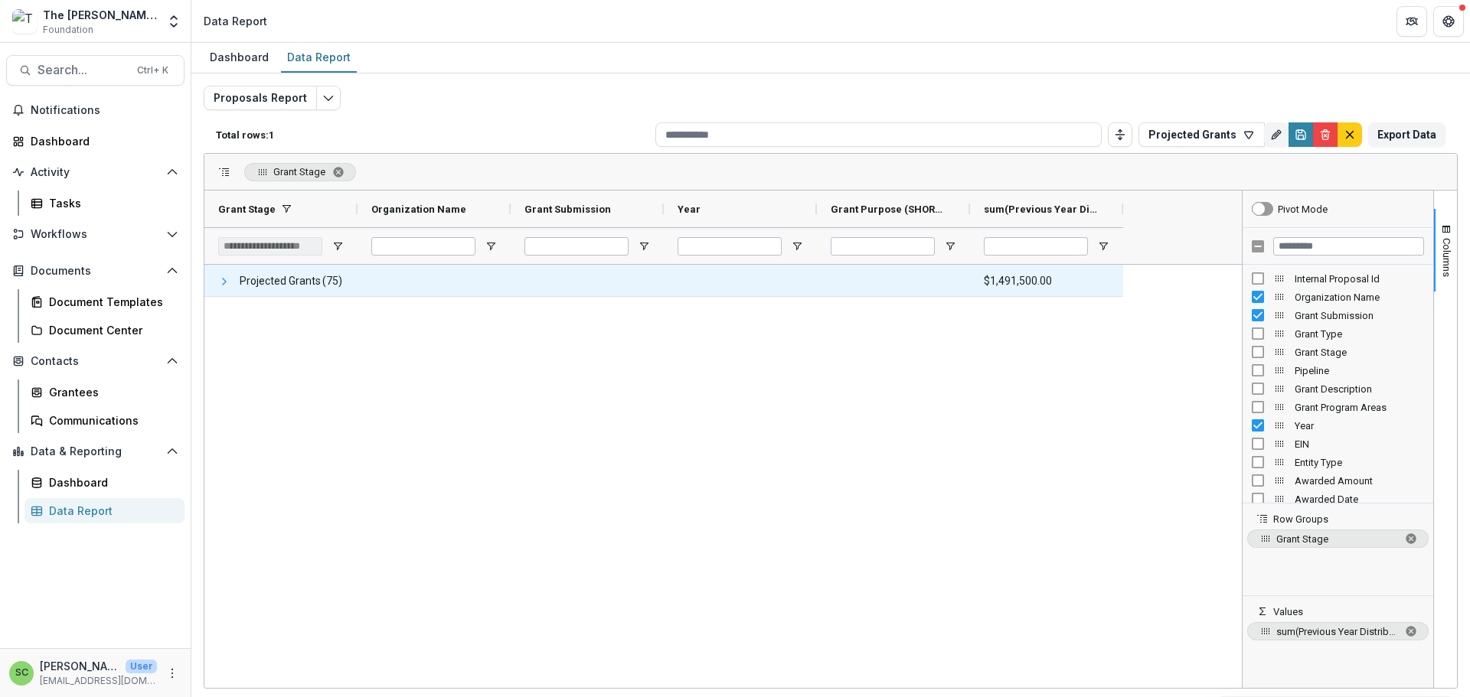
click at [227, 288] on span at bounding box center [224, 282] width 12 height 12
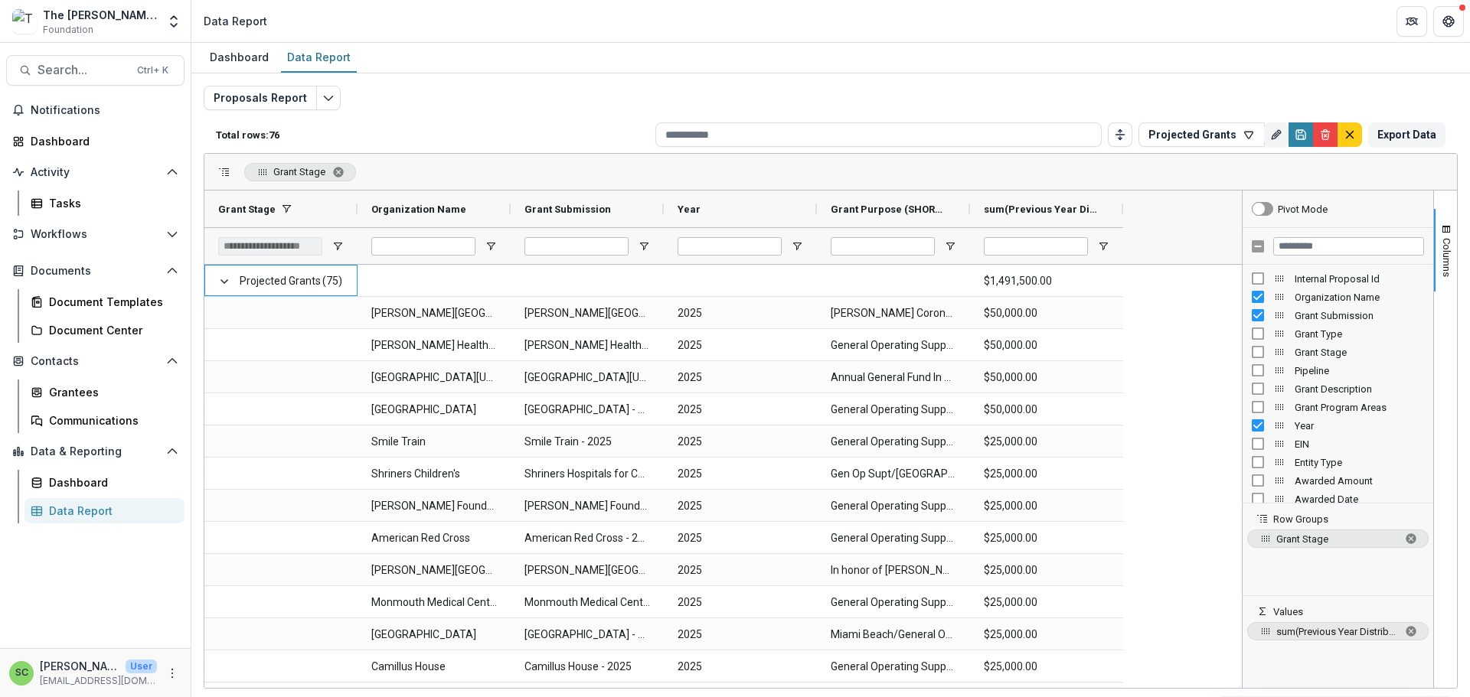
click at [108, 23] on div "The [PERSON_NAME] Foundation" at bounding box center [100, 15] width 114 height 16
click at [181, 24] on button "Open entity switcher" at bounding box center [173, 21] width 21 height 31
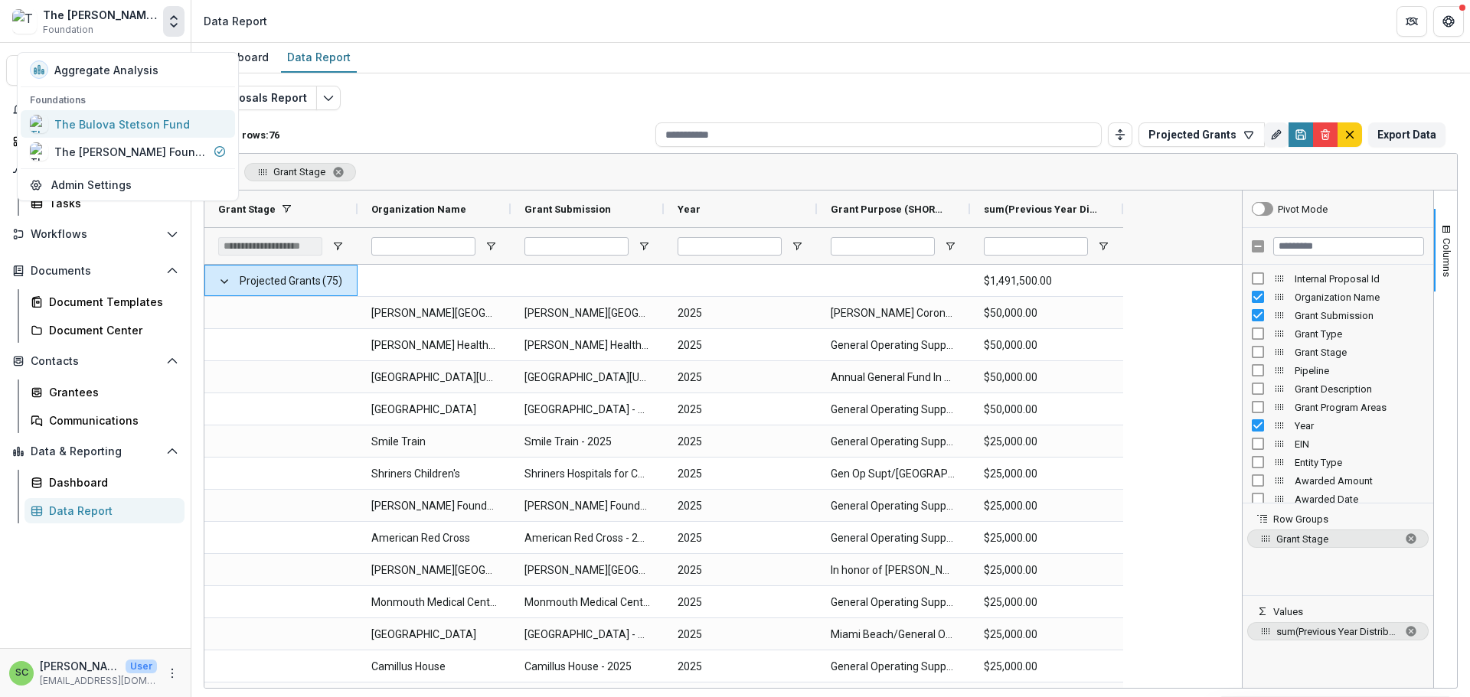
click at [168, 132] on div "The Bulova Stetson Fund" at bounding box center [121, 124] width 135 height 16
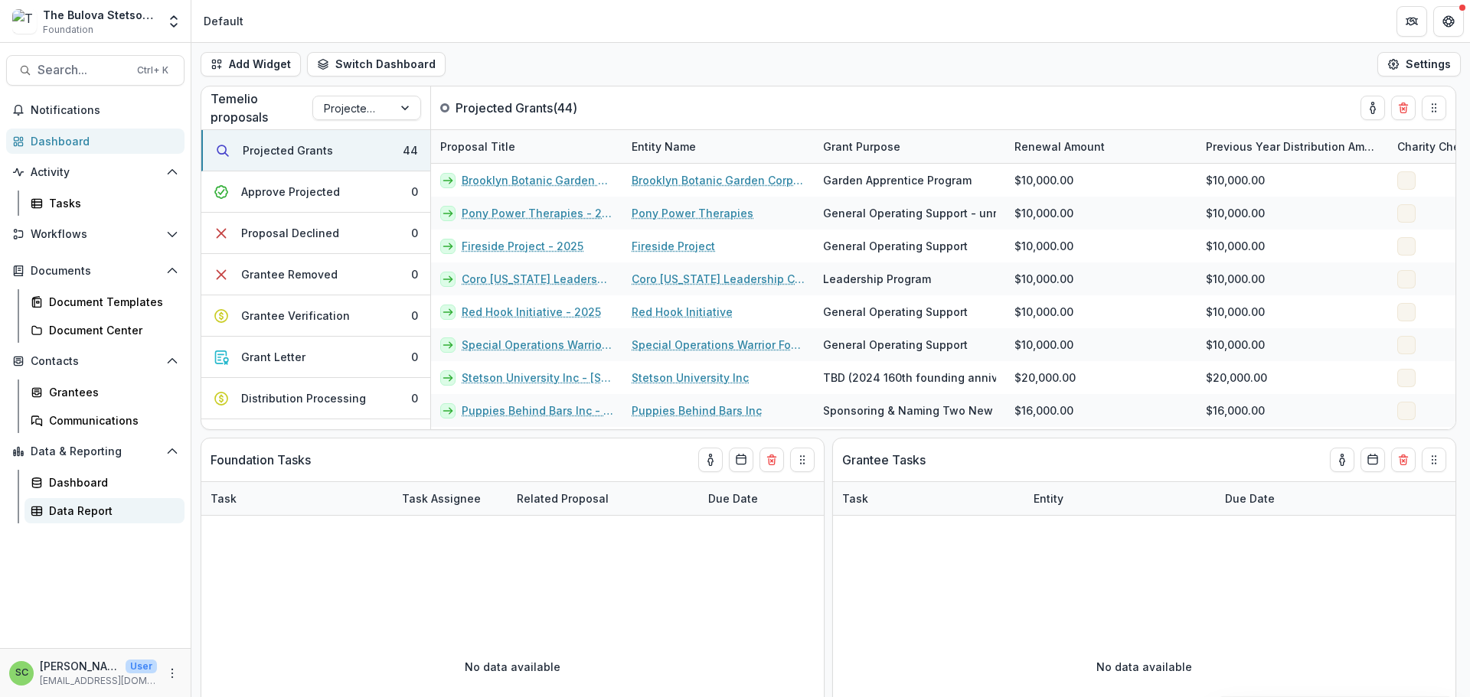
click at [123, 519] on div "Data Report" at bounding box center [110, 511] width 123 height 16
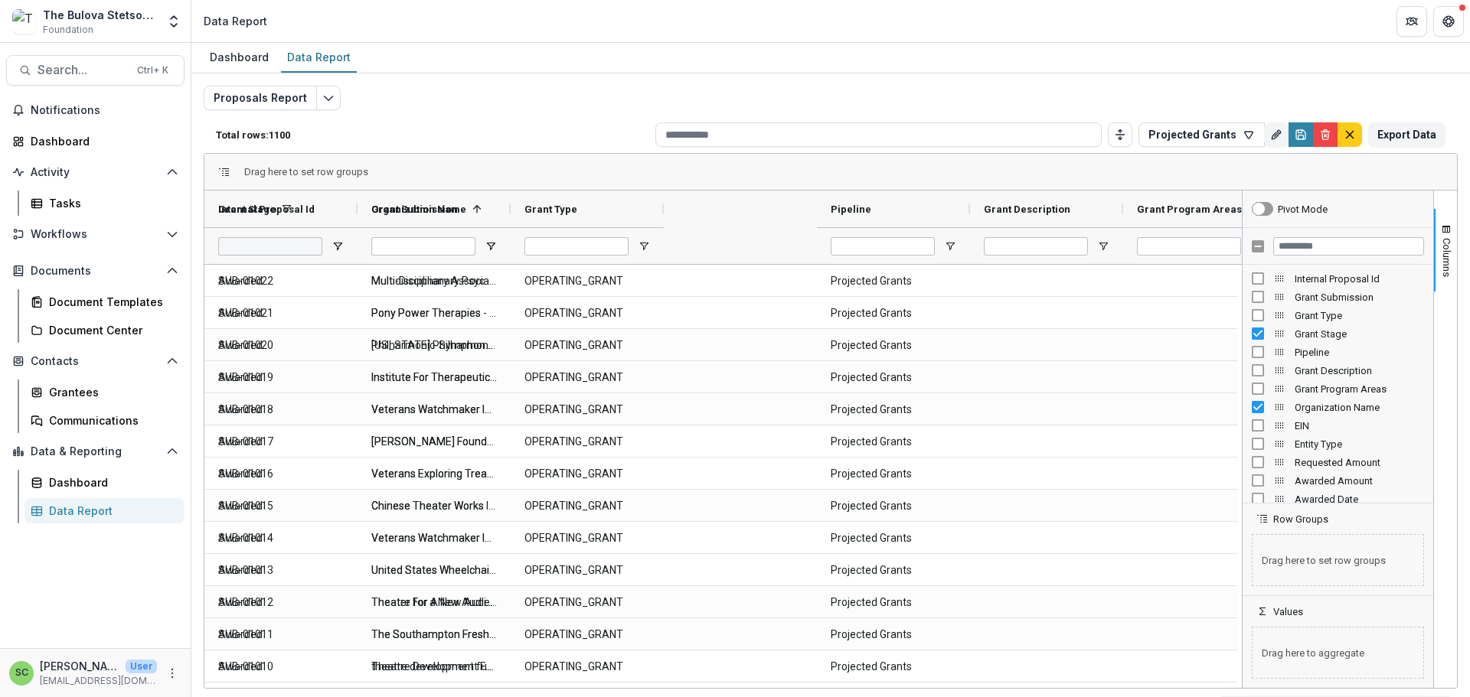
type input "**********"
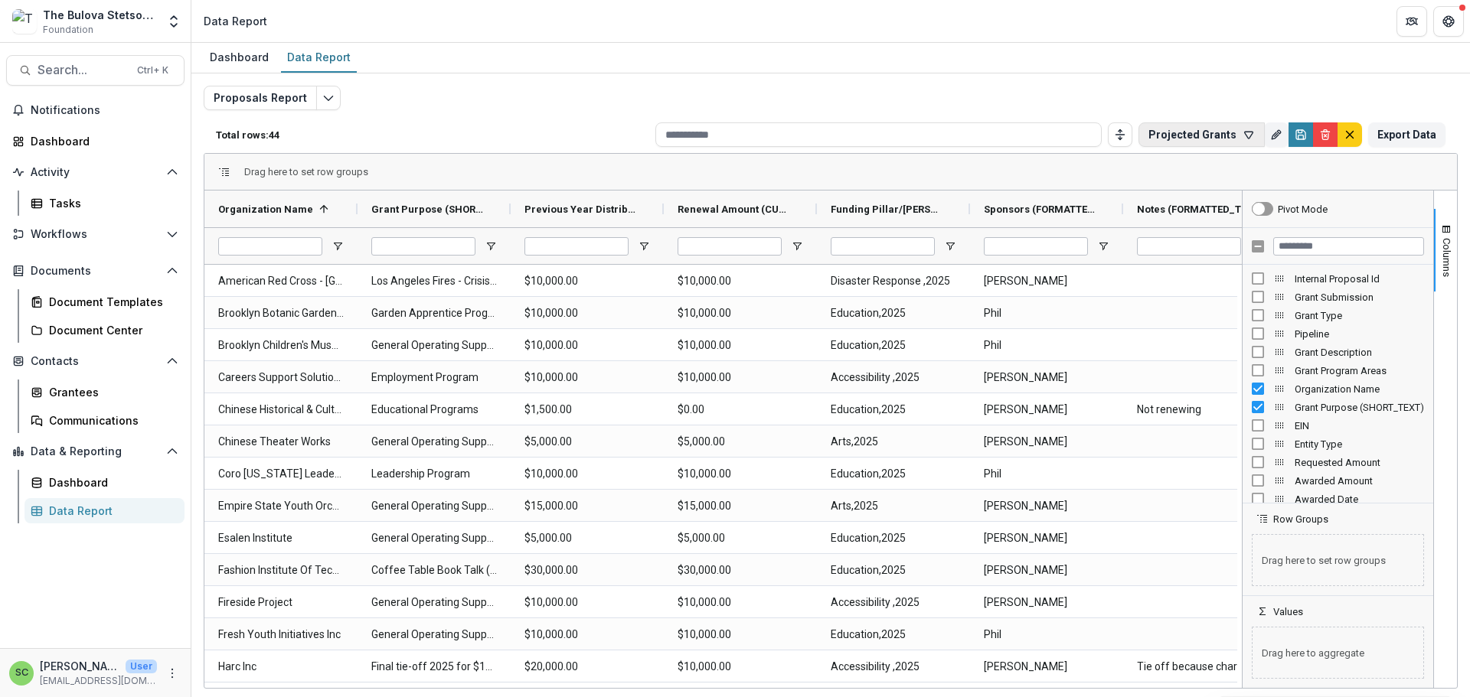
click at [1138, 147] on button "Projected Grants" at bounding box center [1201, 134] width 126 height 24
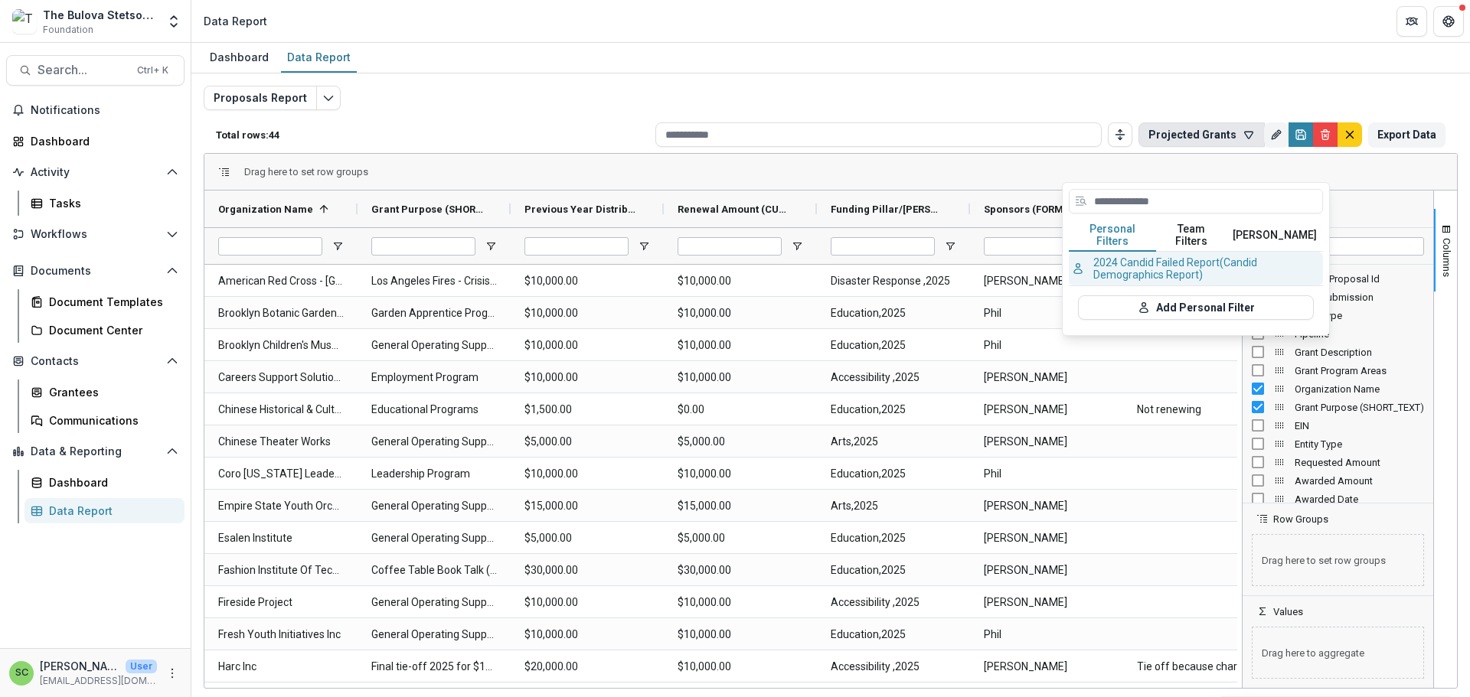
click at [1141, 286] on button "2024 Candid Failed Report (Candid Demographics Report)" at bounding box center [1196, 269] width 254 height 34
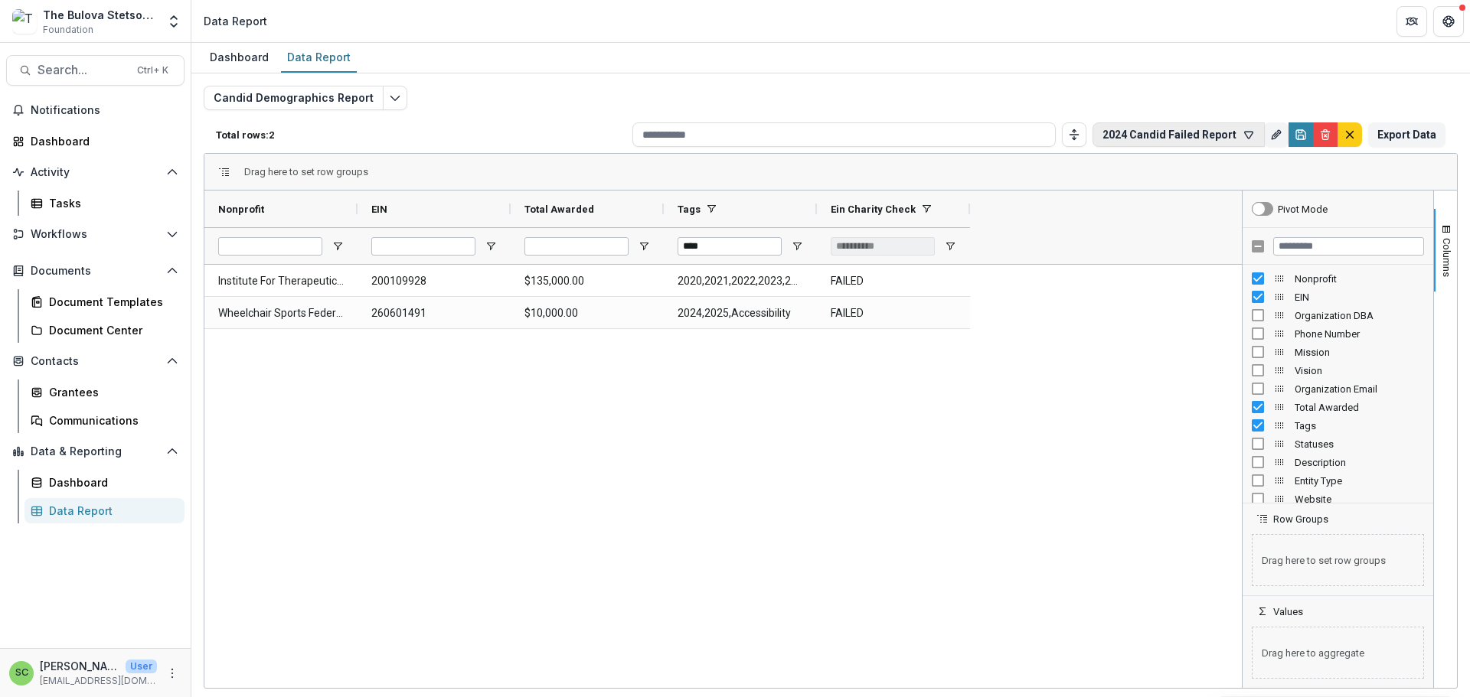
click at [1122, 147] on button "2024 Candid Failed Report" at bounding box center [1178, 134] width 172 height 24
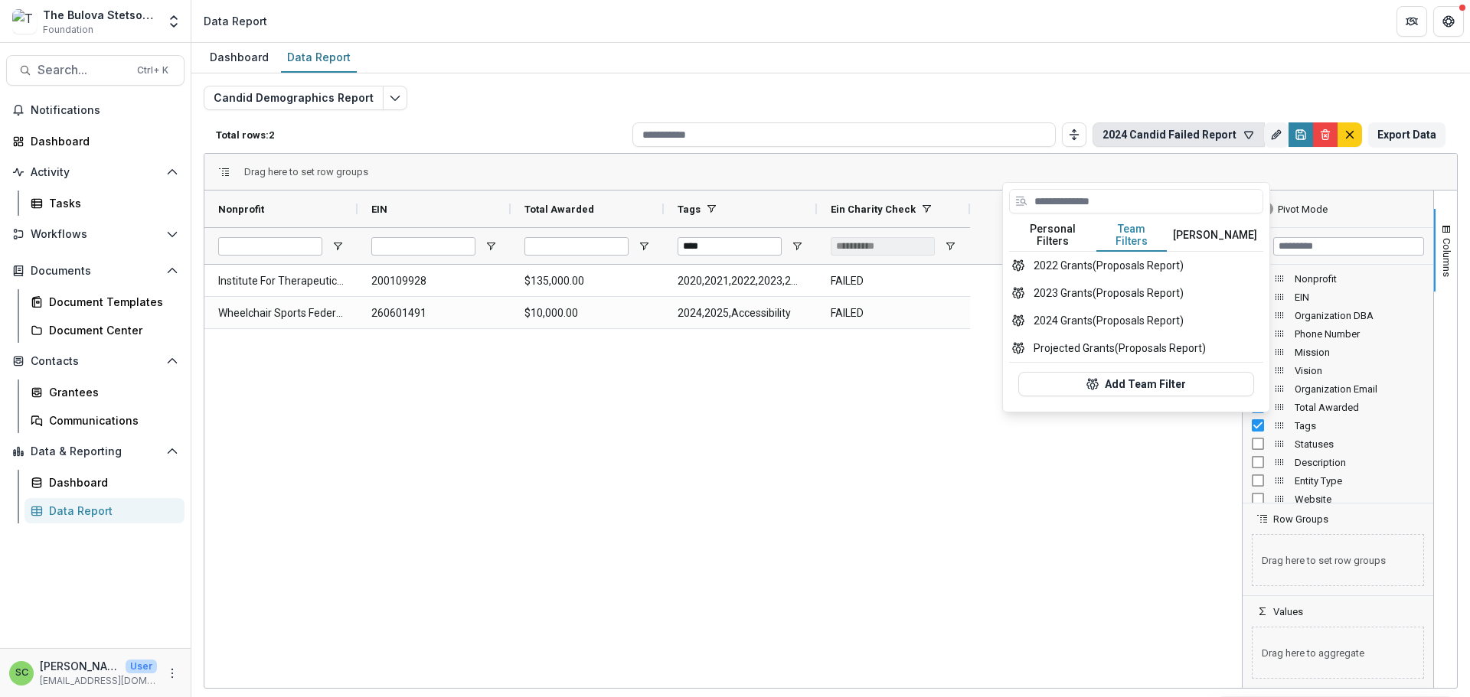
click at [1141, 250] on button "Team Filters" at bounding box center [1131, 236] width 70 height 32
click at [1112, 362] on button "Projected Grants (Proposals Report)" at bounding box center [1136, 349] width 254 height 28
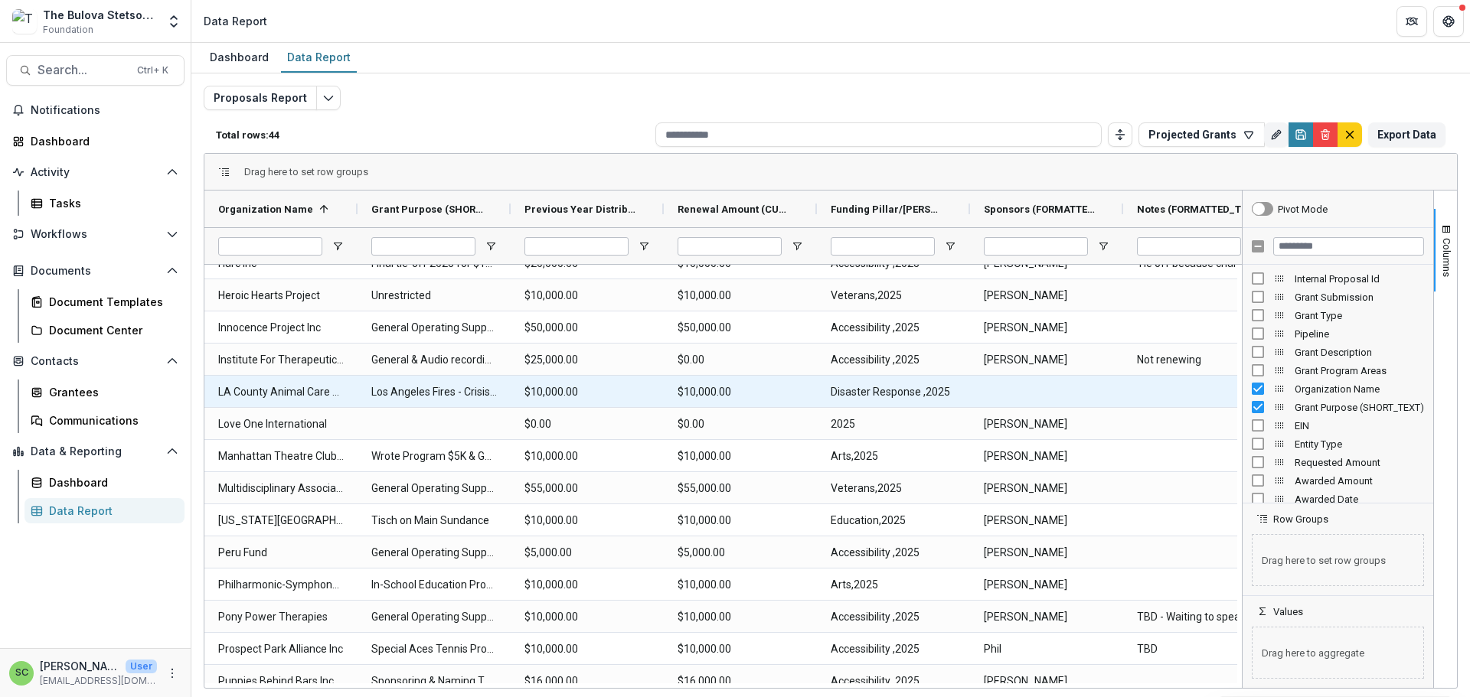
scroll to position [459, 0]
